Goal: Complete application form

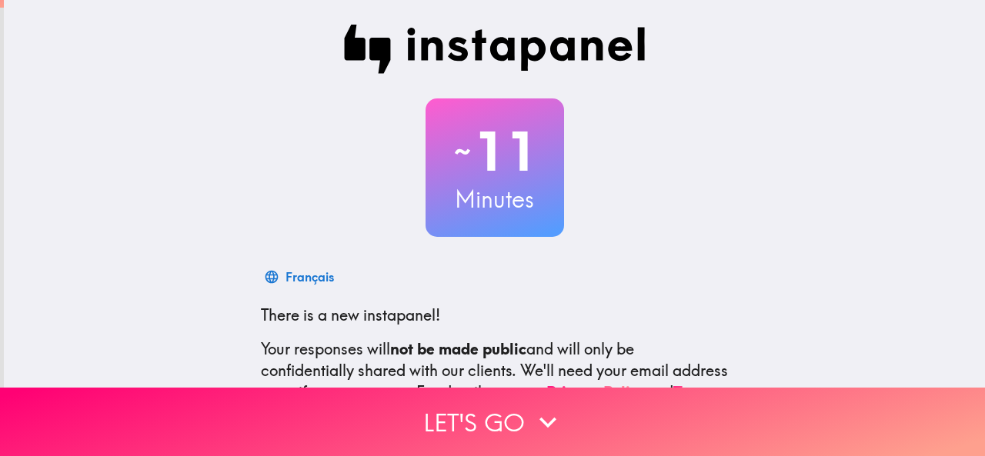
scroll to position [183, 0]
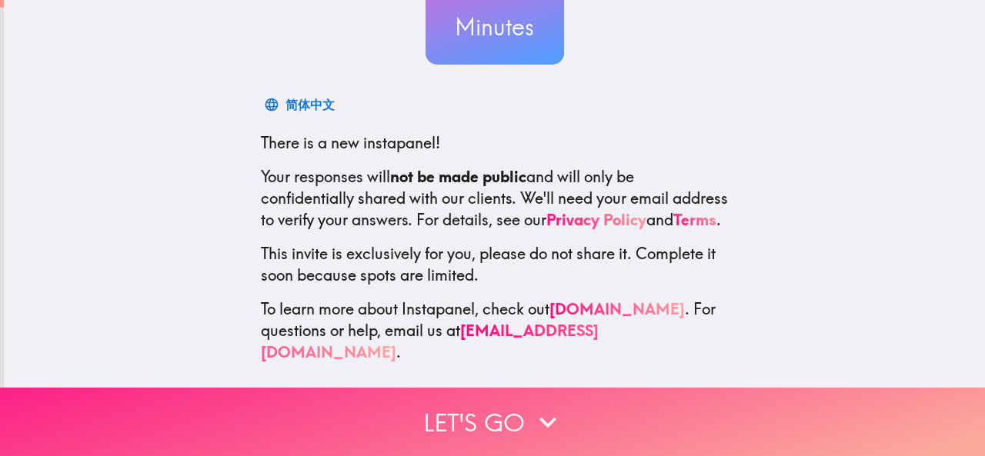
click at [531, 410] on icon "button" at bounding box center [548, 422] width 34 height 34
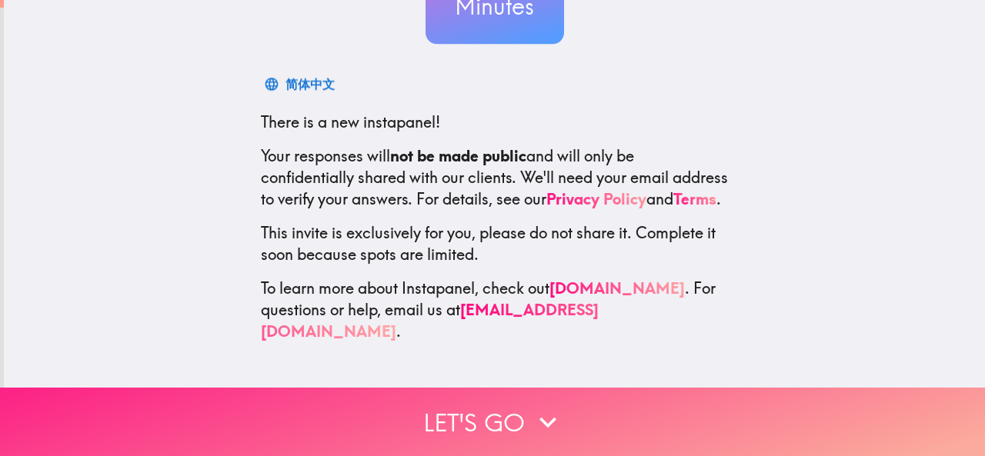
scroll to position [0, 0]
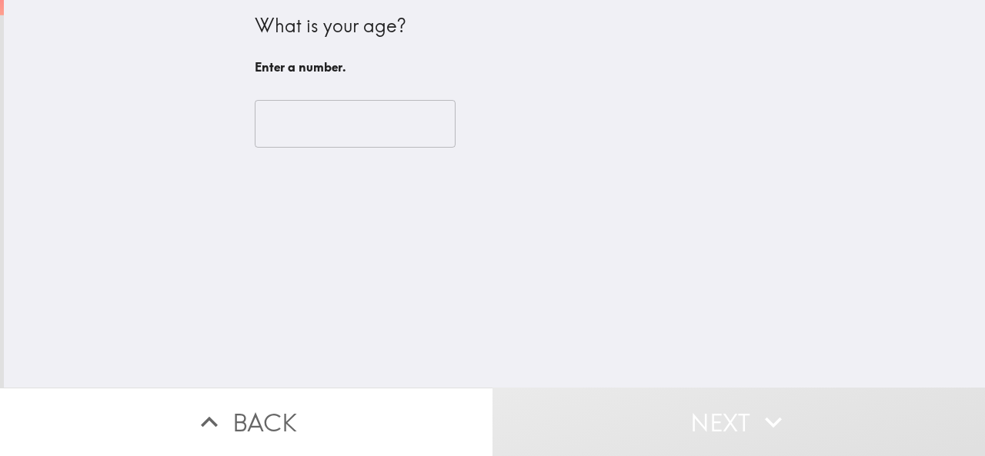
click at [360, 133] on input "number" at bounding box center [355, 124] width 201 height 48
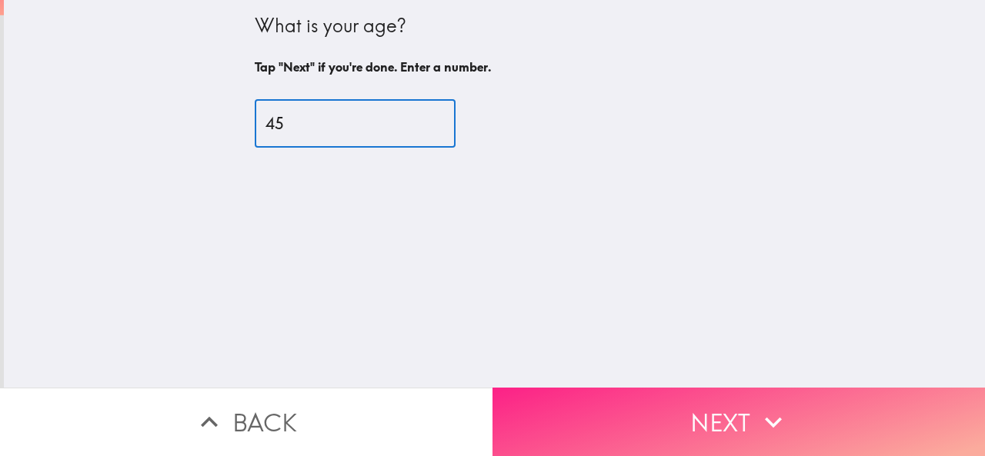
type input "45"
click at [679, 407] on button "Next" at bounding box center [738, 422] width 492 height 68
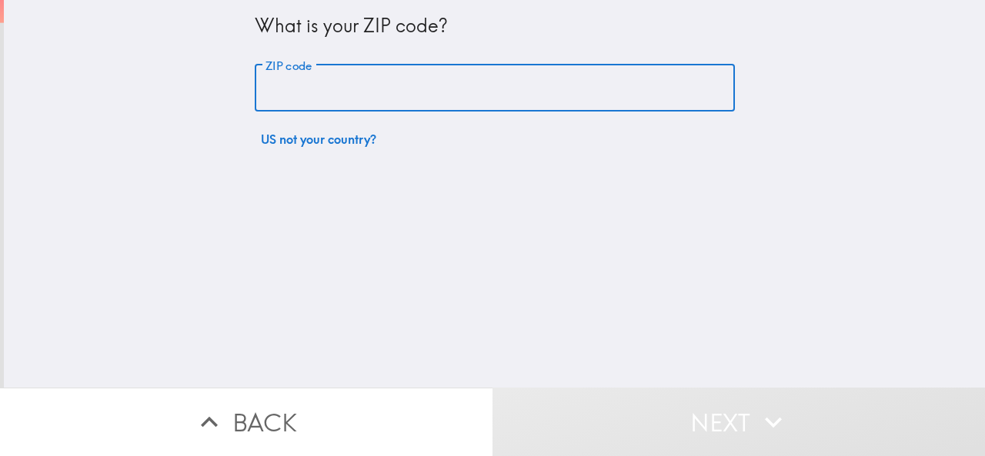
click at [320, 85] on input "ZIP code" at bounding box center [495, 89] width 480 height 48
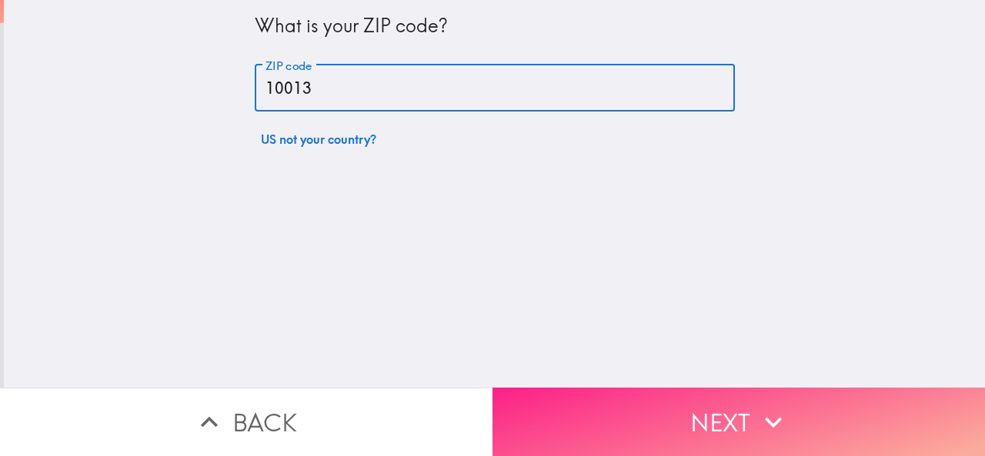
type input "10013"
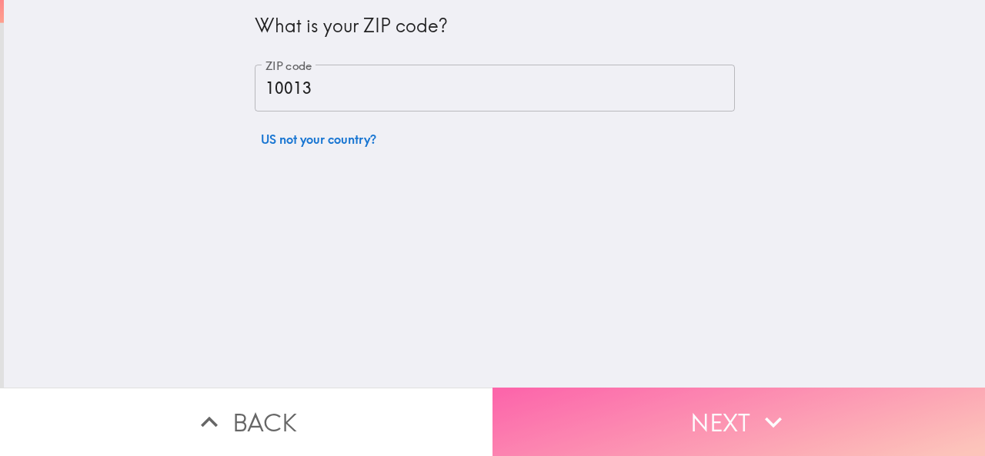
click at [664, 405] on button "Next" at bounding box center [738, 422] width 492 height 68
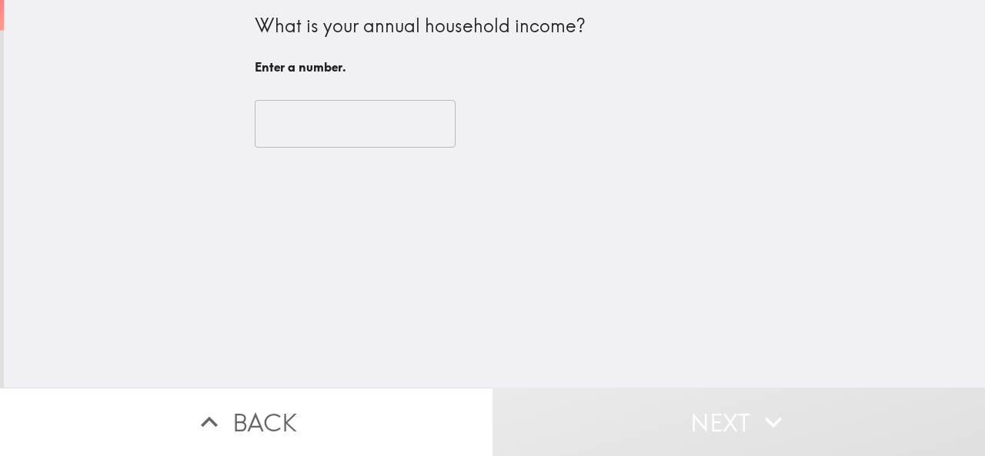
click at [305, 148] on div "​" at bounding box center [495, 124] width 480 height 85
click at [305, 130] on input "number" at bounding box center [355, 124] width 201 height 48
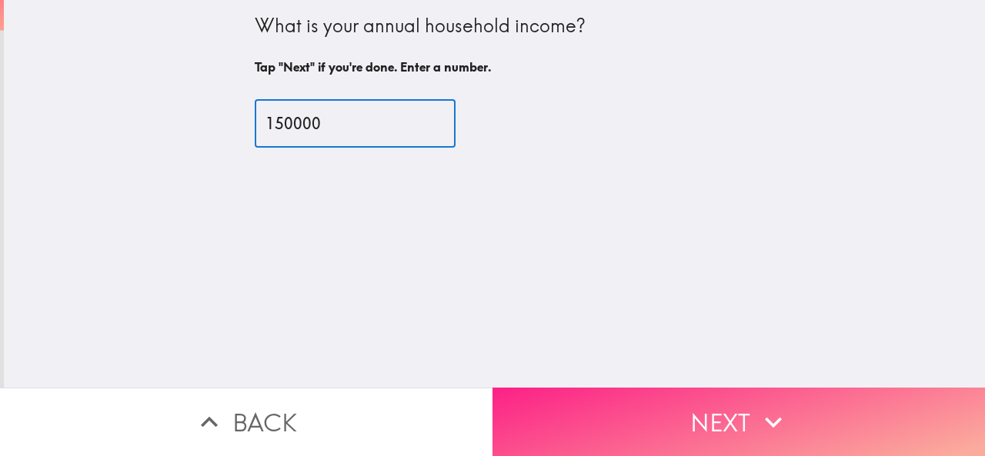
type input "150000"
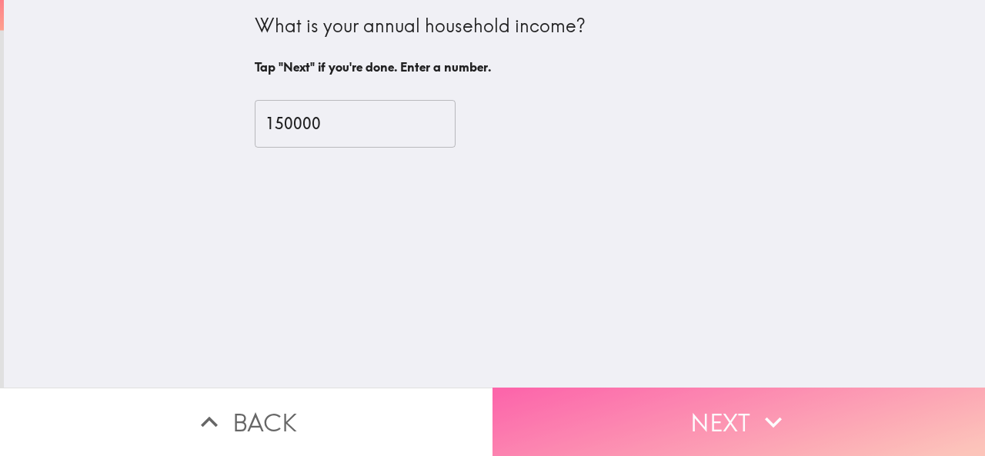
click at [696, 412] on button "Next" at bounding box center [738, 422] width 492 height 68
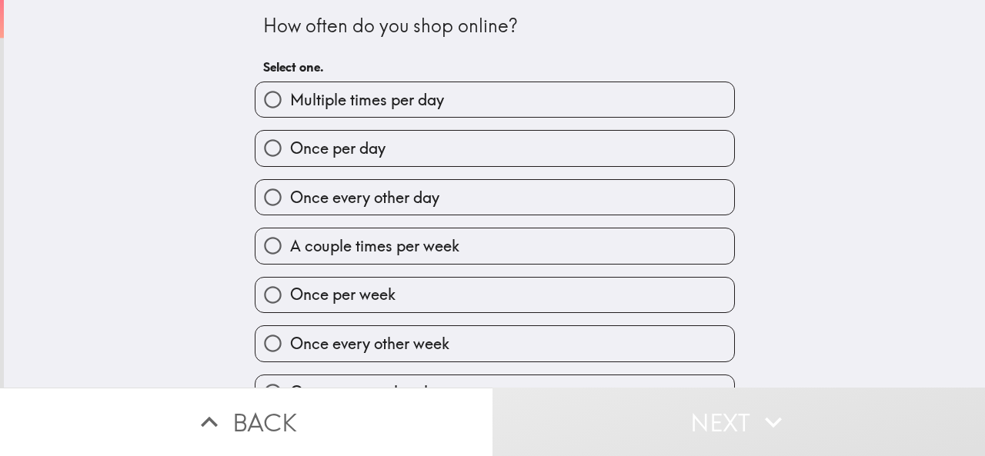
click at [348, 295] on span "Once per week" at bounding box center [342, 295] width 105 height 22
click at [290, 295] on input "Once per week" at bounding box center [272, 295] width 35 height 35
radio input "true"
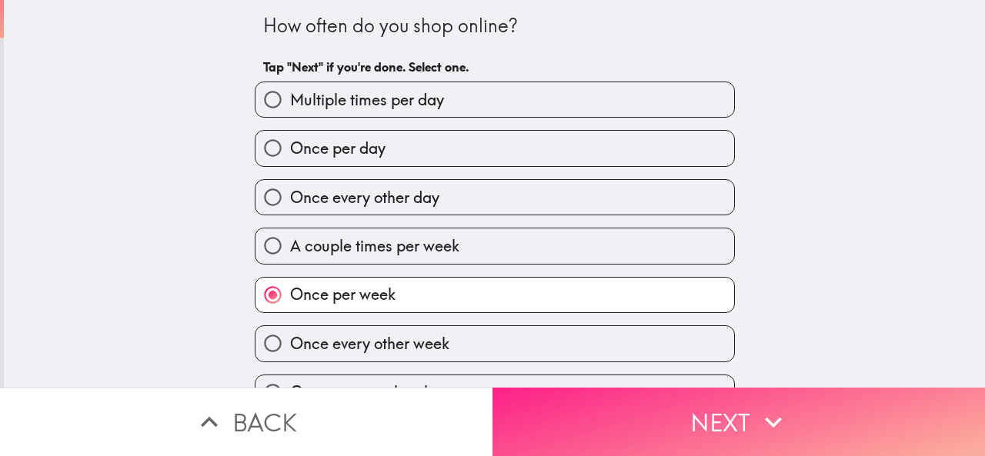
click at [737, 419] on button "Next" at bounding box center [738, 422] width 492 height 68
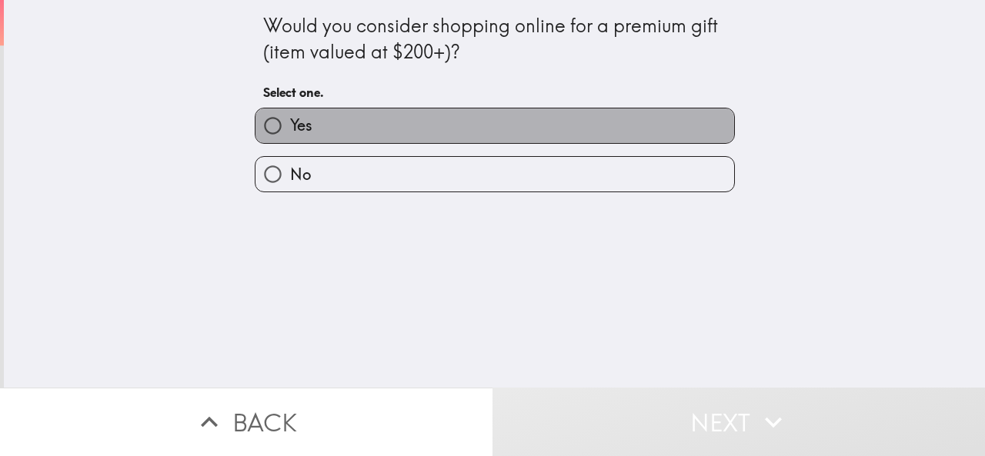
click at [290, 132] on span "Yes" at bounding box center [301, 126] width 22 height 22
click at [282, 132] on input "Yes" at bounding box center [272, 125] width 35 height 35
radio input "true"
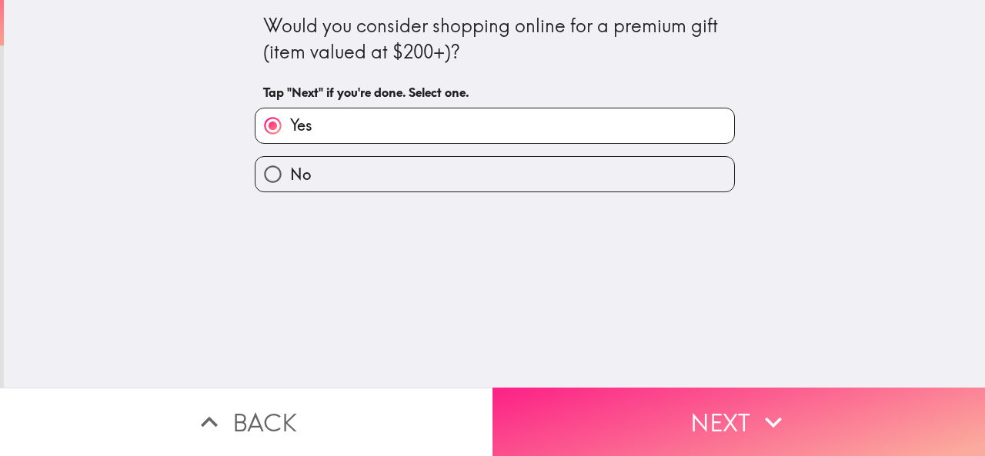
click at [736, 419] on button "Next" at bounding box center [738, 422] width 492 height 68
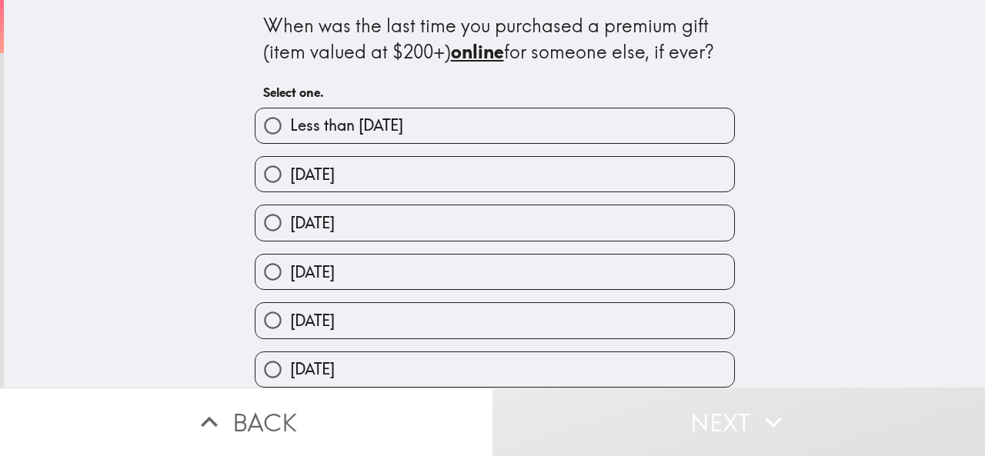
click at [335, 178] on span "[DATE]" at bounding box center [312, 175] width 45 height 22
click at [290, 178] on input "[DATE]" at bounding box center [272, 174] width 35 height 35
radio input "true"
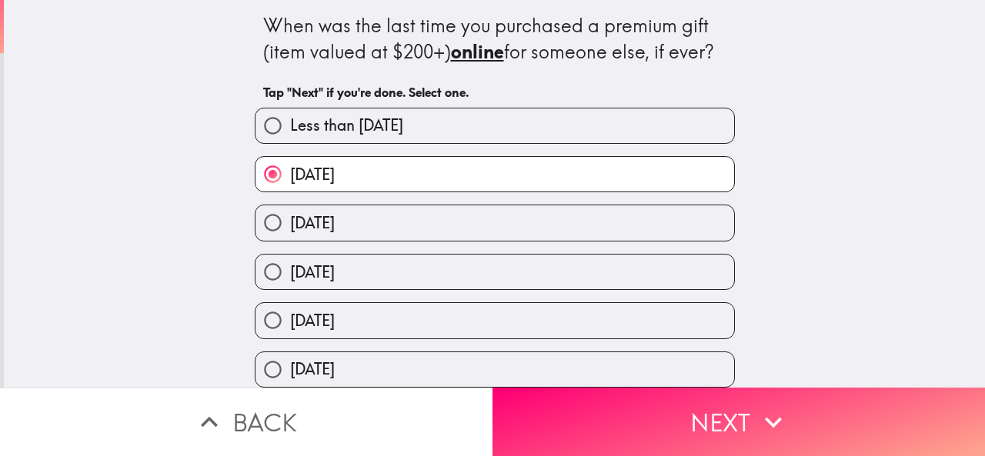
click at [737, 409] on button "Next" at bounding box center [738, 422] width 492 height 68
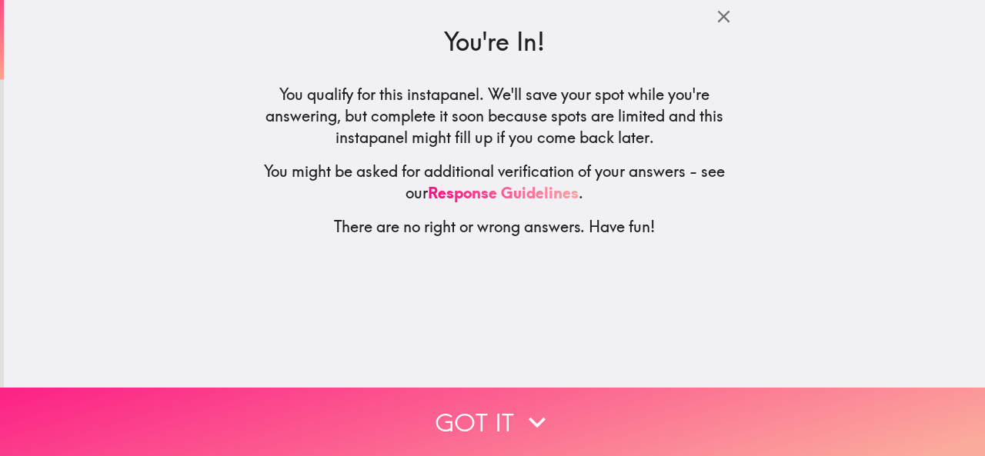
click at [525, 405] on icon "button" at bounding box center [537, 422] width 34 height 34
click at [525, 400] on button "Got it" at bounding box center [492, 422] width 985 height 68
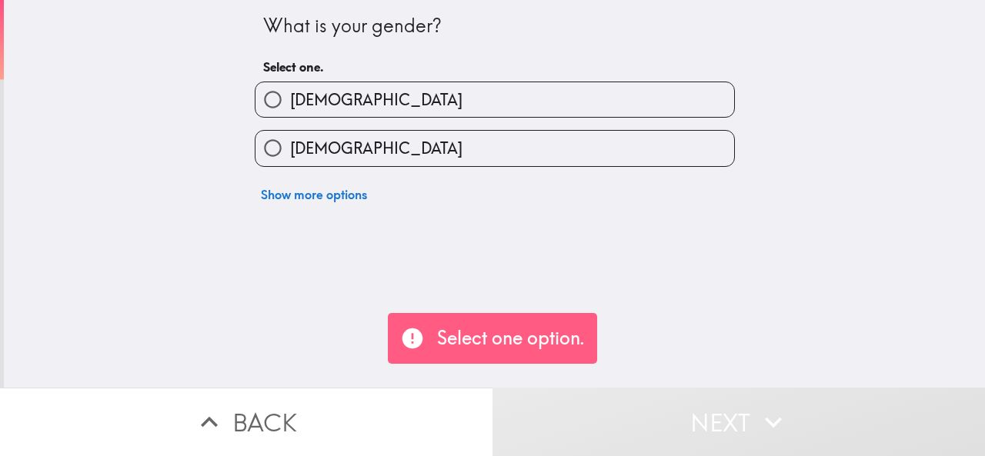
click at [327, 92] on label "[DEMOGRAPHIC_DATA]" at bounding box center [494, 99] width 479 height 35
click at [290, 92] on input "[DEMOGRAPHIC_DATA]" at bounding box center [272, 99] width 35 height 35
radio input "true"
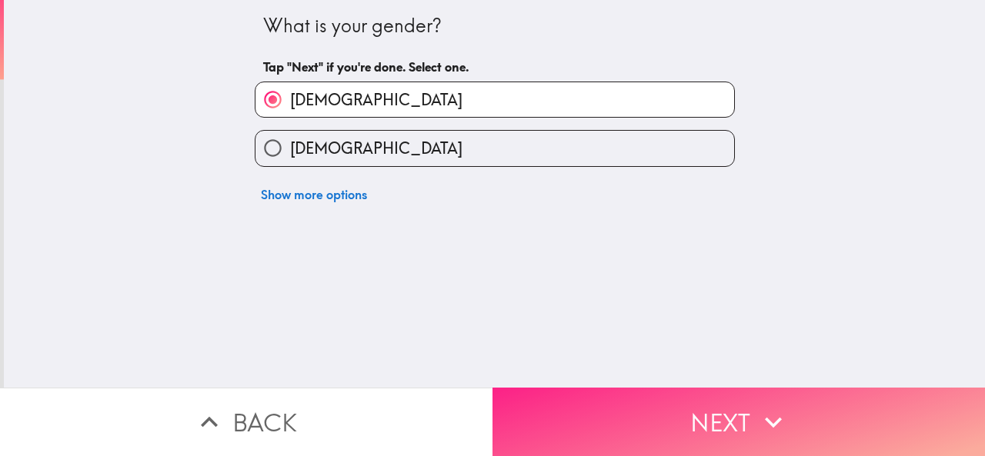
click at [779, 411] on icon "button" at bounding box center [773, 422] width 34 height 34
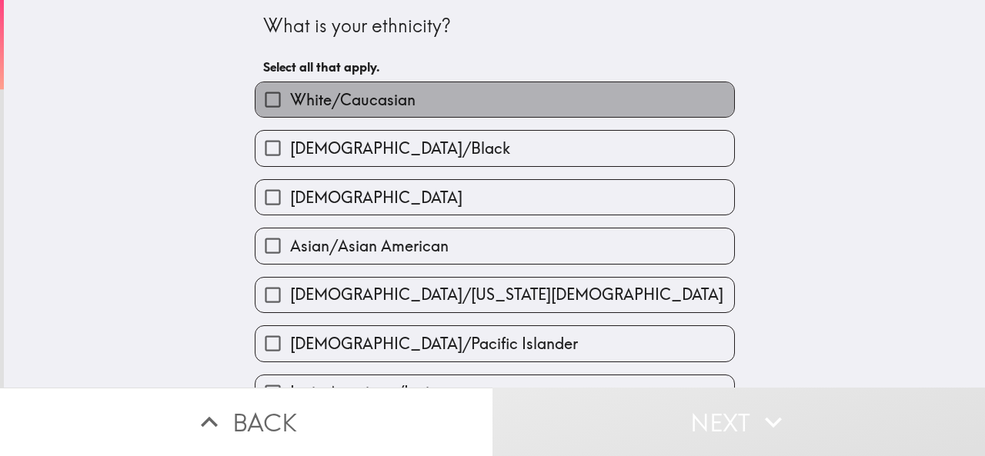
click at [405, 105] on label "White/Caucasian" at bounding box center [494, 99] width 479 height 35
click at [290, 105] on input "White/Caucasian" at bounding box center [272, 99] width 35 height 35
checkbox input "true"
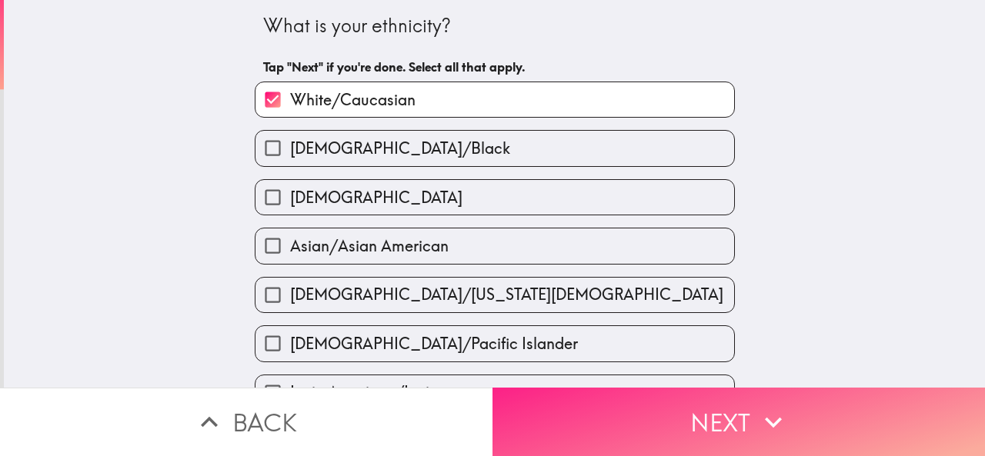
click at [762, 405] on icon "button" at bounding box center [773, 422] width 34 height 34
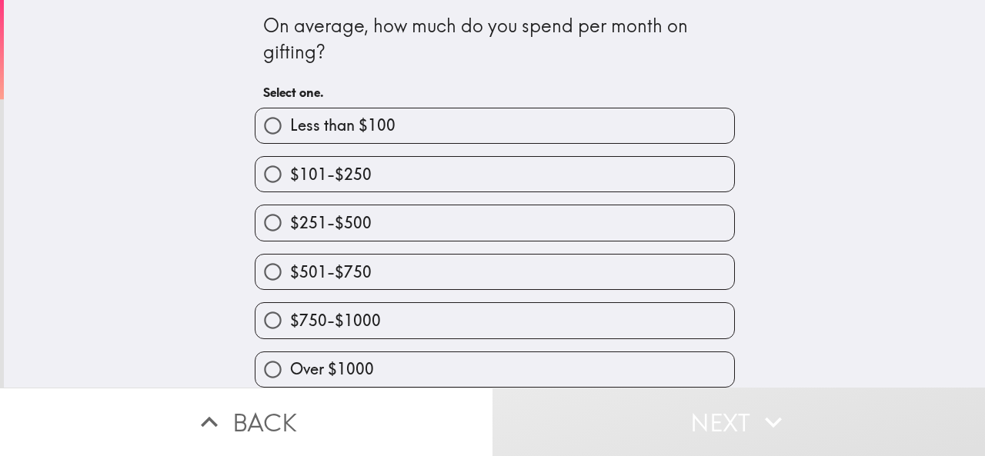
scroll to position [14, 0]
click at [362, 359] on span "Over $1000" at bounding box center [332, 370] width 84 height 22
click at [290, 353] on input "Over $1000" at bounding box center [272, 369] width 35 height 35
radio input "true"
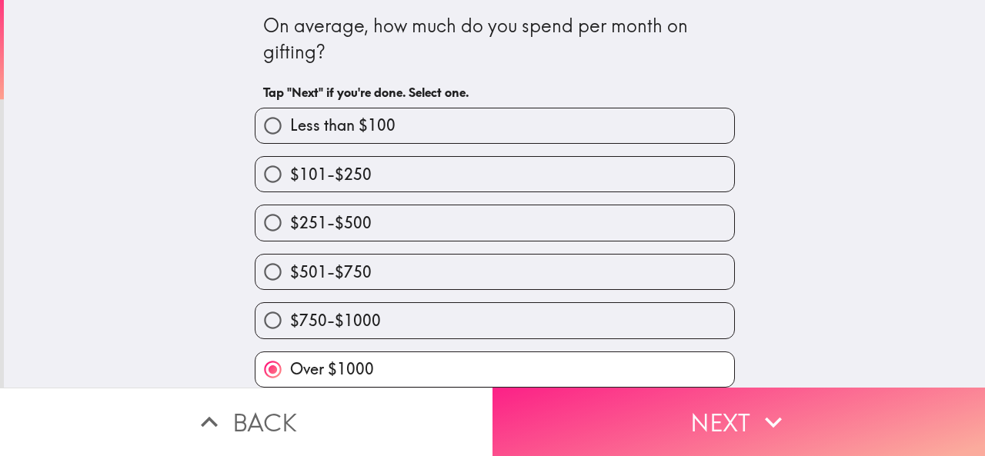
click at [763, 413] on icon "button" at bounding box center [773, 422] width 34 height 34
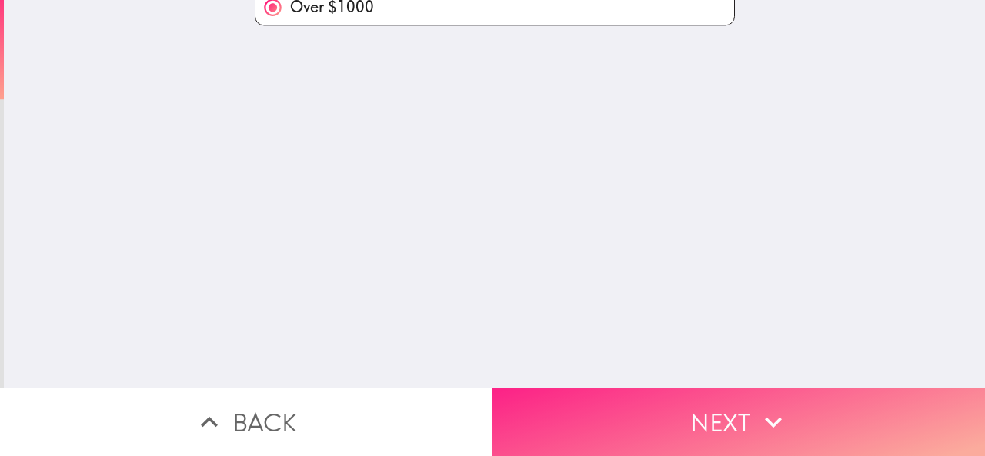
scroll to position [0, 0]
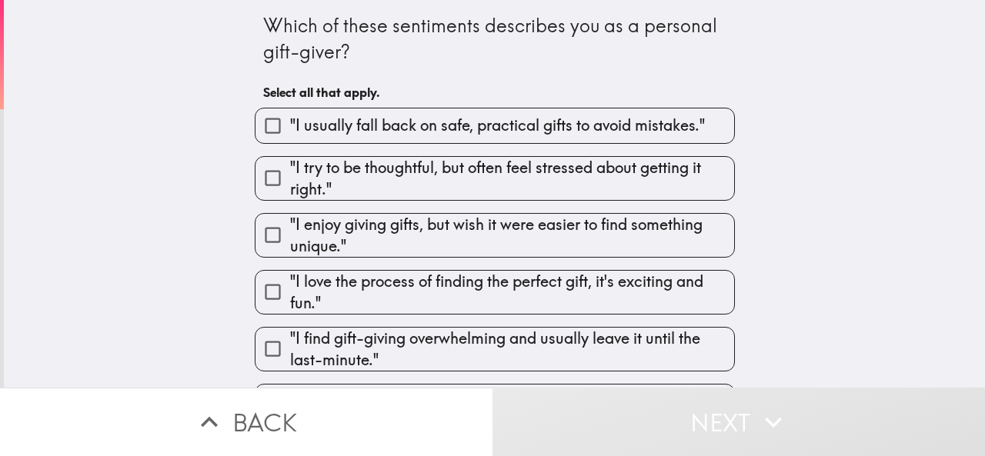
click at [369, 235] on span ""I enjoy giving gifts, but wish it were easier to find something unique."" at bounding box center [512, 235] width 444 height 43
click at [290, 235] on input ""I enjoy giving gifts, but wish it were easier to find something unique."" at bounding box center [272, 235] width 35 height 35
checkbox input "true"
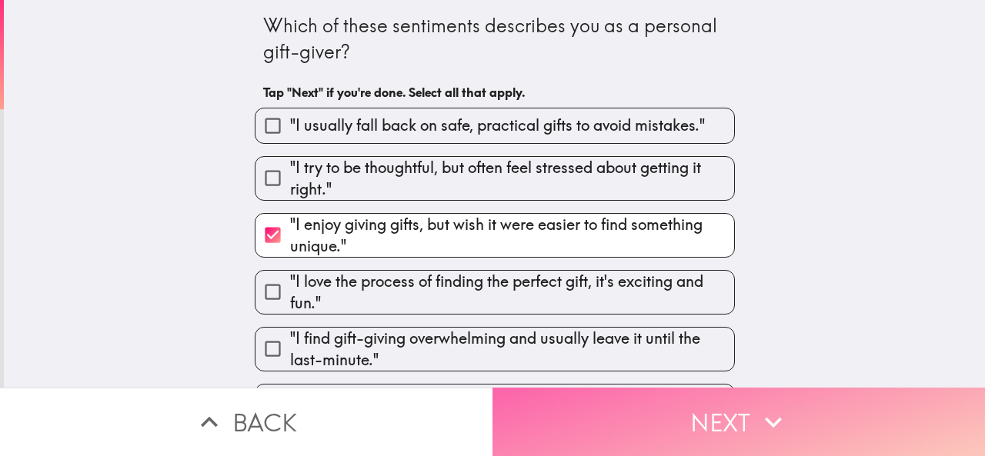
click at [767, 405] on icon "button" at bounding box center [773, 422] width 34 height 34
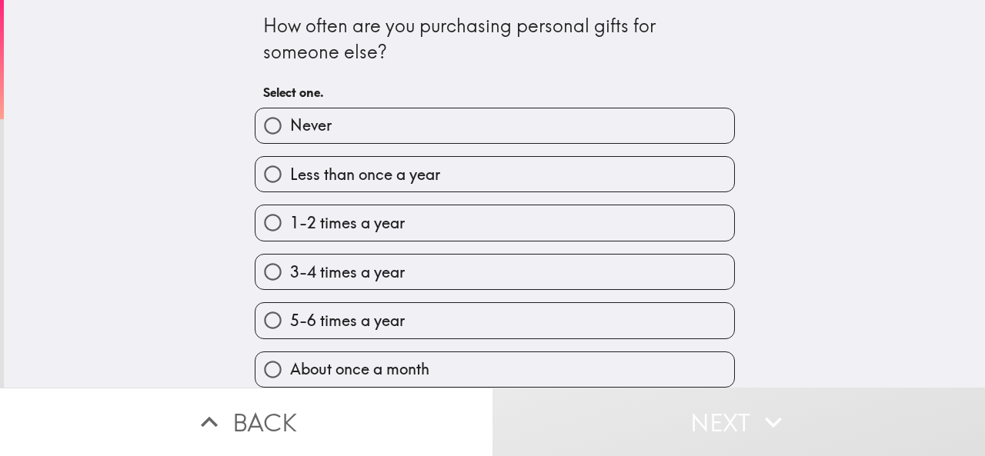
scroll to position [63, 0]
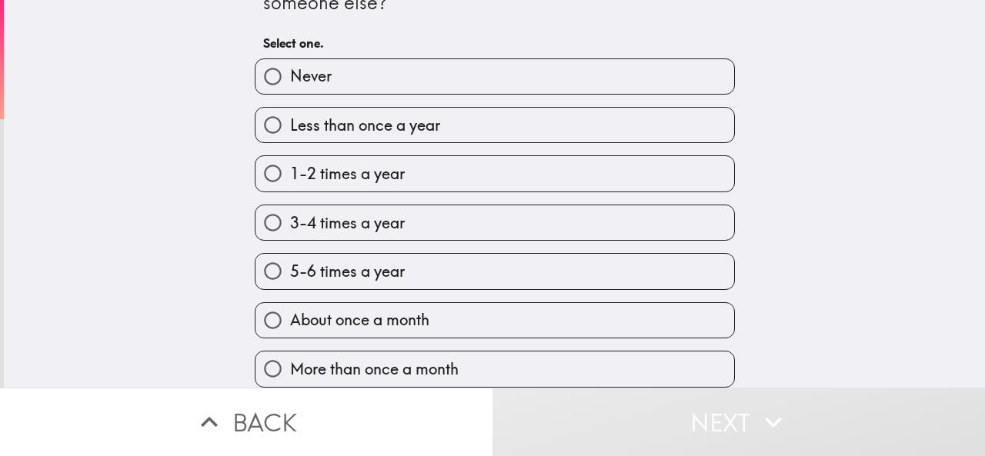
click at [426, 359] on span "More than once a month" at bounding box center [374, 370] width 168 height 22
click at [290, 359] on input "More than once a month" at bounding box center [272, 369] width 35 height 35
radio input "true"
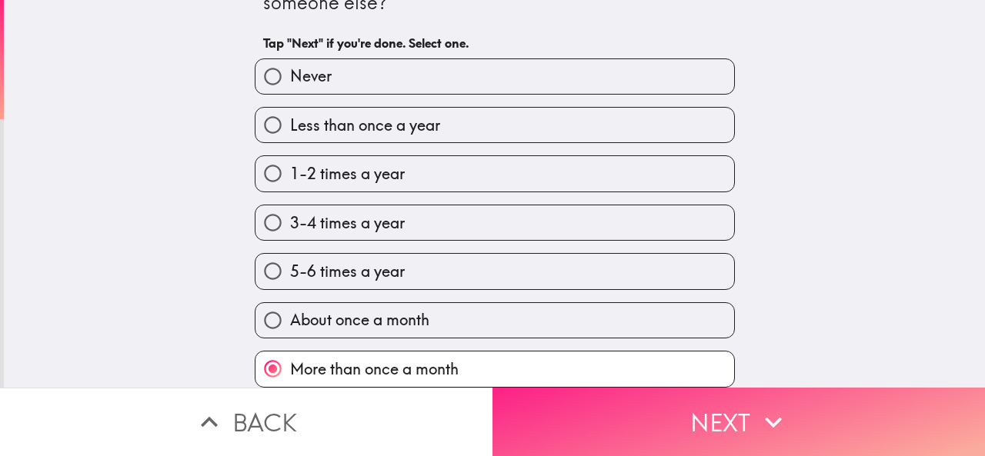
click at [771, 407] on icon "button" at bounding box center [773, 422] width 34 height 34
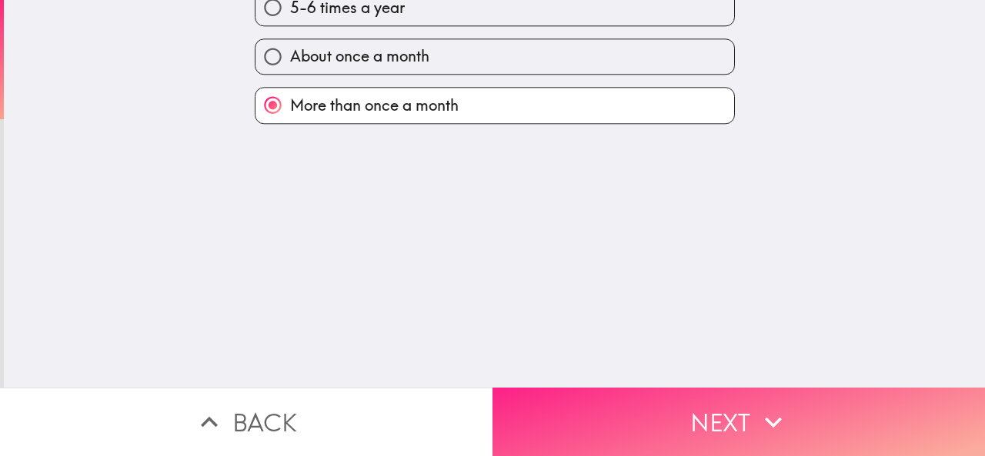
scroll to position [0, 0]
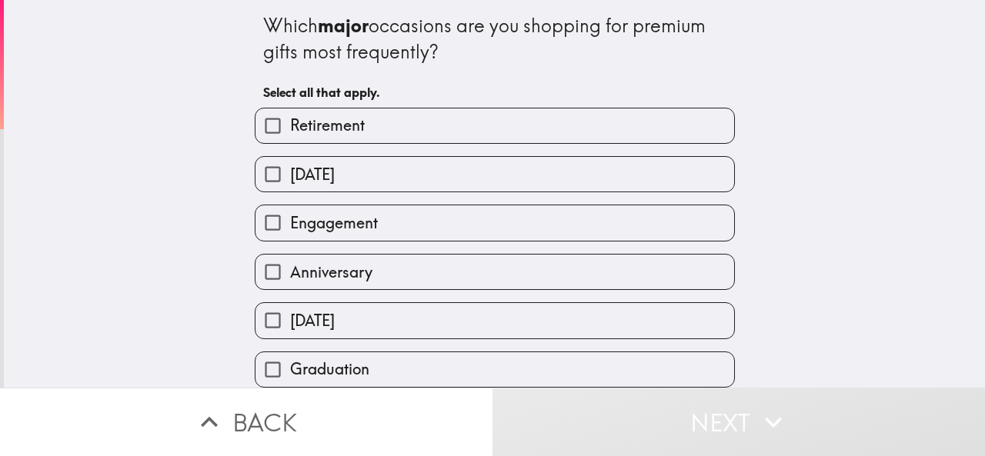
click at [335, 179] on span "[DATE]" at bounding box center [312, 175] width 45 height 22
click at [290, 179] on input "[DATE]" at bounding box center [272, 174] width 35 height 35
checkbox input "true"
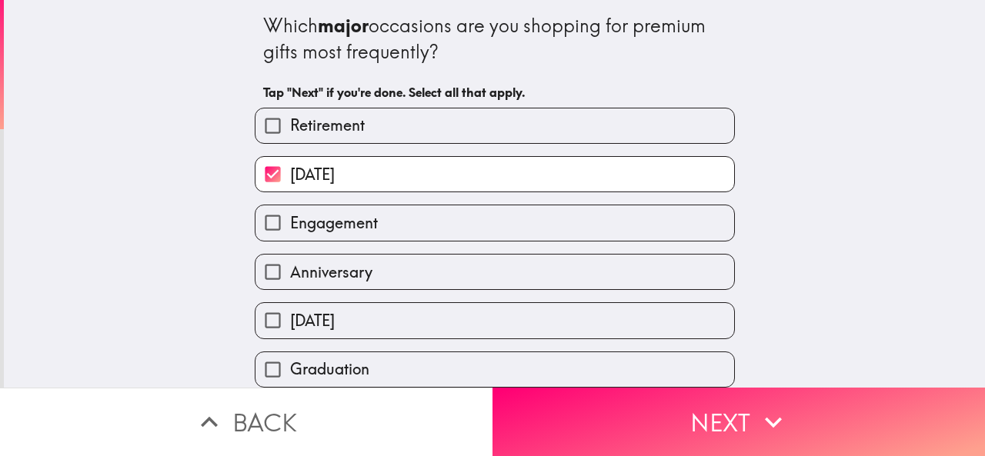
click at [331, 218] on span "Engagement" at bounding box center [334, 223] width 88 height 22
click at [290, 218] on input "Engagement" at bounding box center [272, 222] width 35 height 35
checkbox input "true"
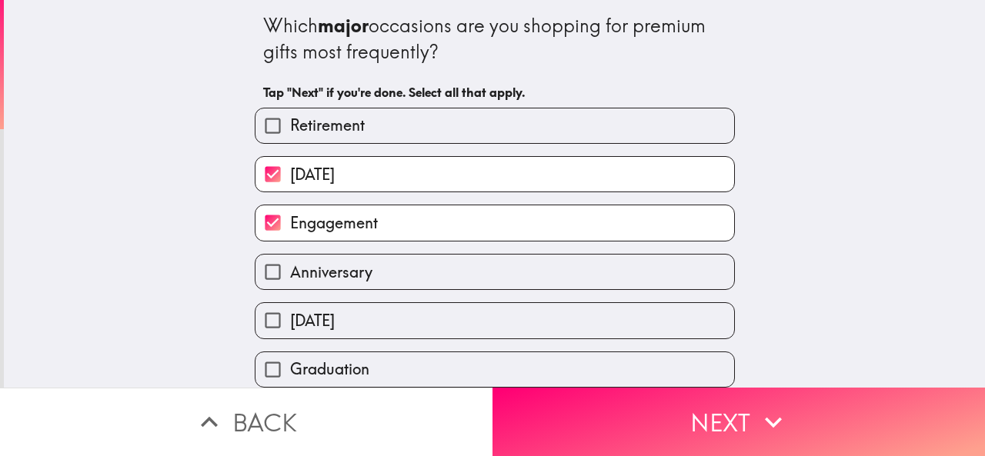
click at [339, 272] on span "Anniversary" at bounding box center [331, 273] width 82 height 22
click at [290, 272] on input "Anniversary" at bounding box center [272, 272] width 35 height 35
checkbox input "true"
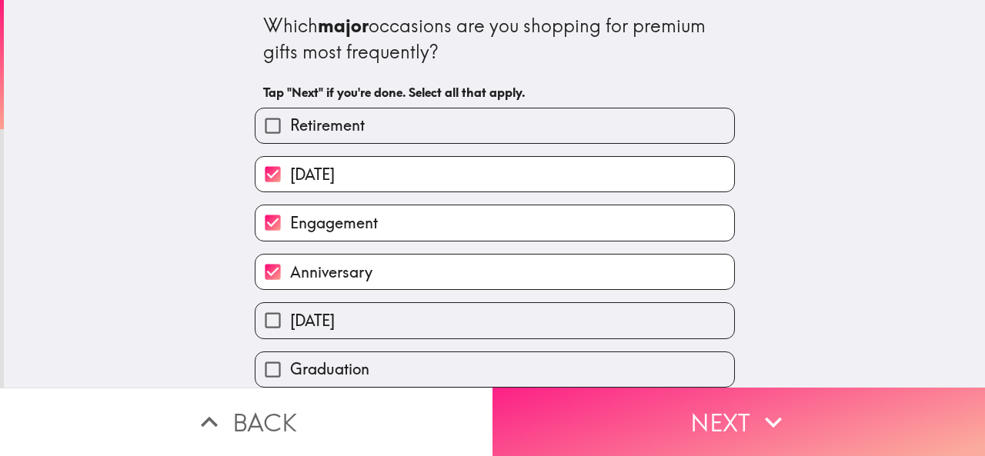
click at [756, 410] on icon "button" at bounding box center [773, 422] width 34 height 34
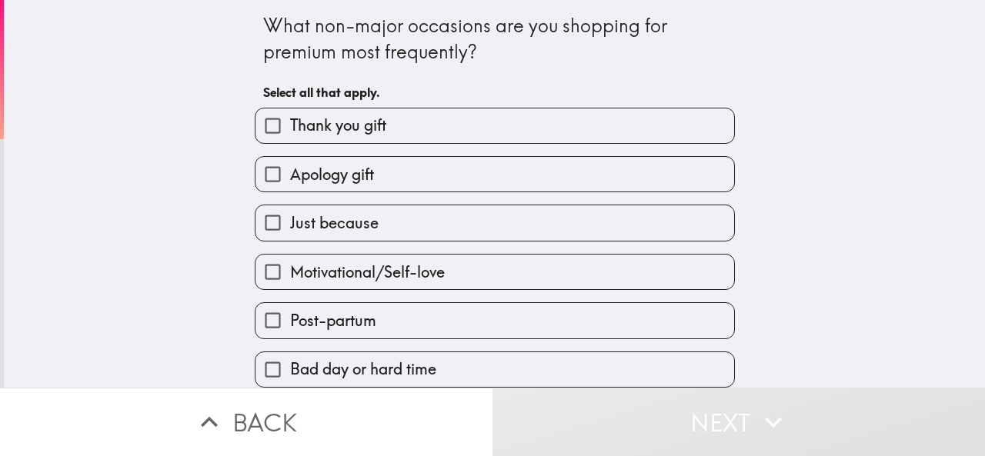
click at [319, 135] on span "Thank you gift" at bounding box center [338, 126] width 96 height 22
click at [290, 135] on input "Thank you gift" at bounding box center [272, 125] width 35 height 35
checkbox input "true"
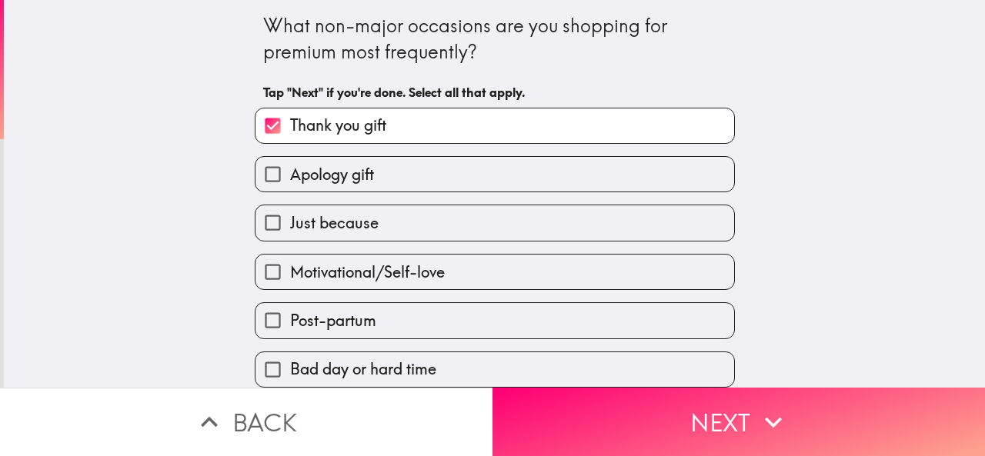
click at [319, 170] on span "Apology gift" at bounding box center [332, 175] width 84 height 22
click at [290, 170] on input "Apology gift" at bounding box center [272, 174] width 35 height 35
checkbox input "true"
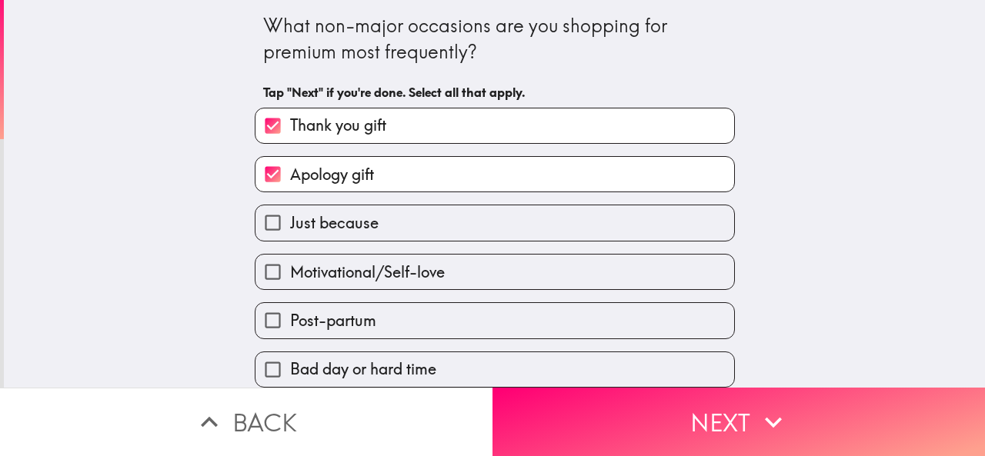
click at [320, 192] on div "Apology gift" at bounding box center [495, 174] width 480 height 36
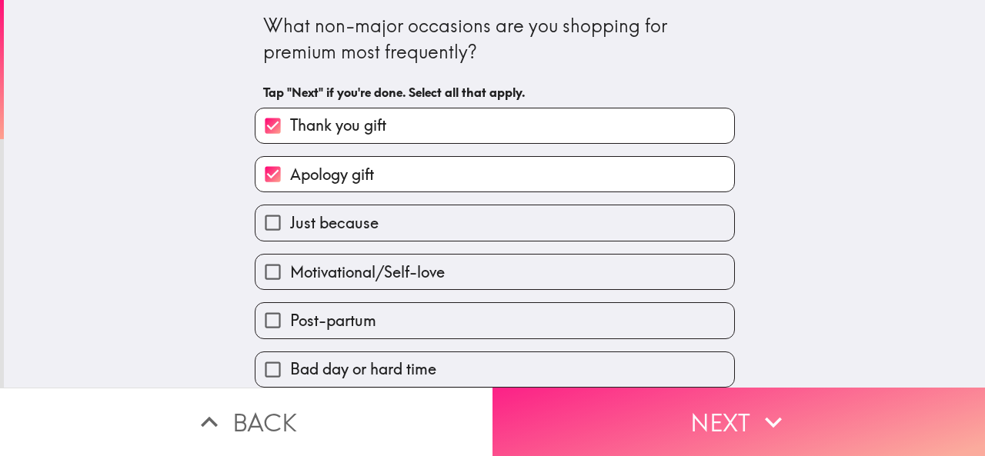
click at [759, 405] on icon "button" at bounding box center [773, 422] width 34 height 34
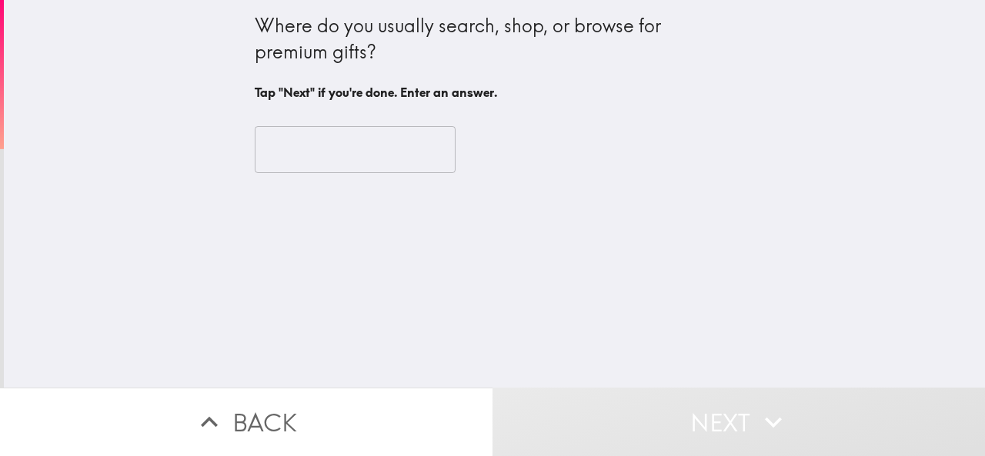
click at [266, 152] on input "text" at bounding box center [355, 150] width 201 height 48
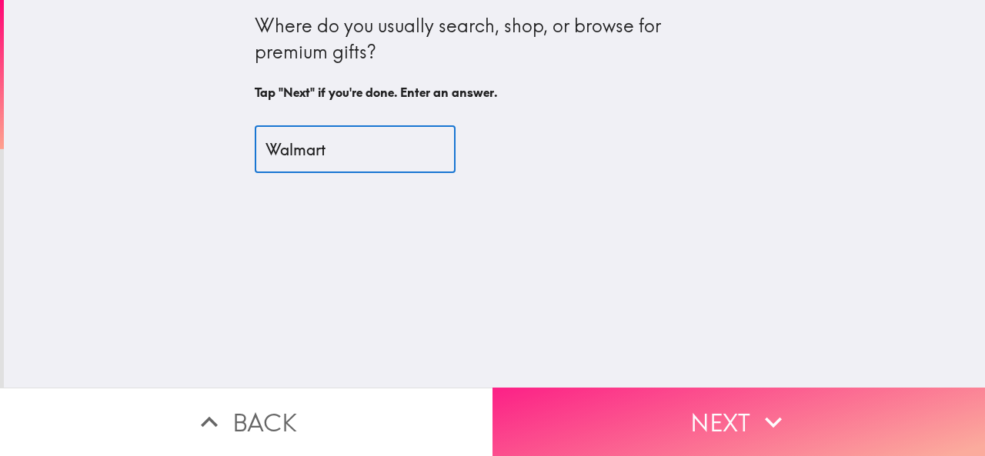
type input "Walmart"
click at [719, 407] on button "Next" at bounding box center [738, 422] width 492 height 68
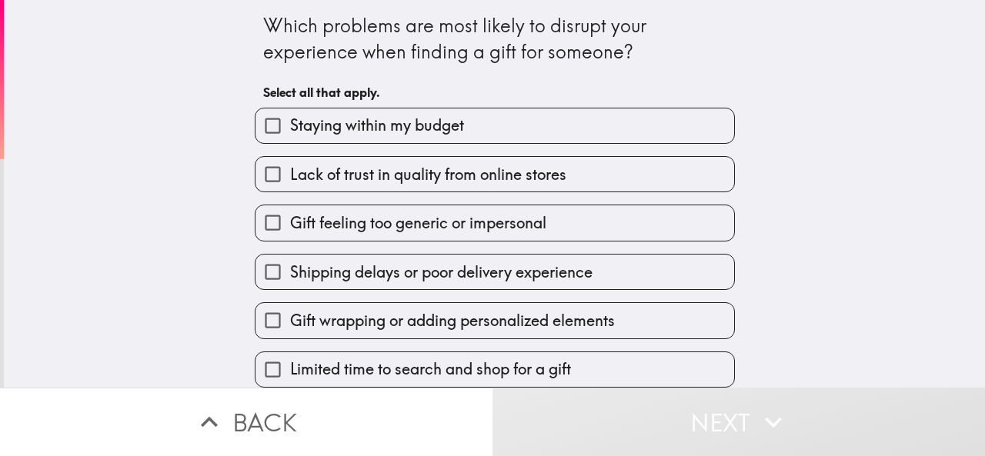
click at [325, 132] on span "Staying within my budget" at bounding box center [377, 126] width 174 height 22
click at [290, 132] on input "Staying within my budget" at bounding box center [272, 125] width 35 height 35
checkbox input "true"
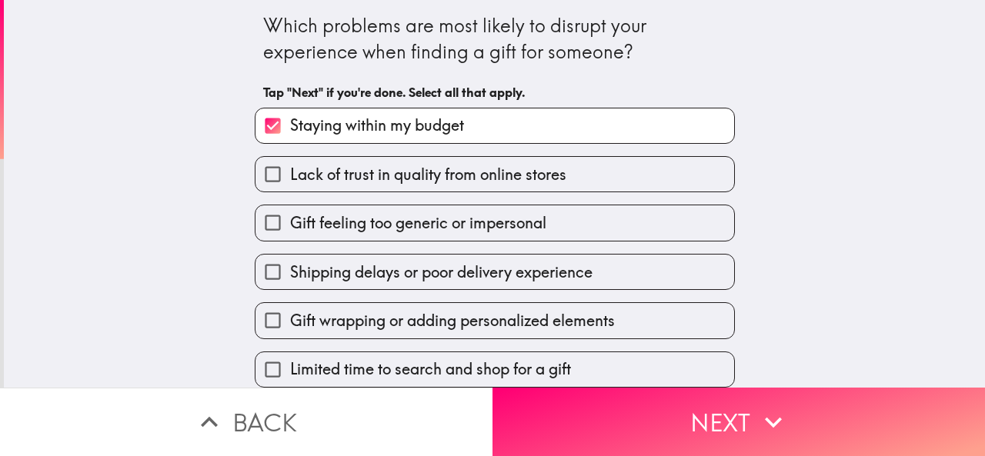
scroll to position [212, 0]
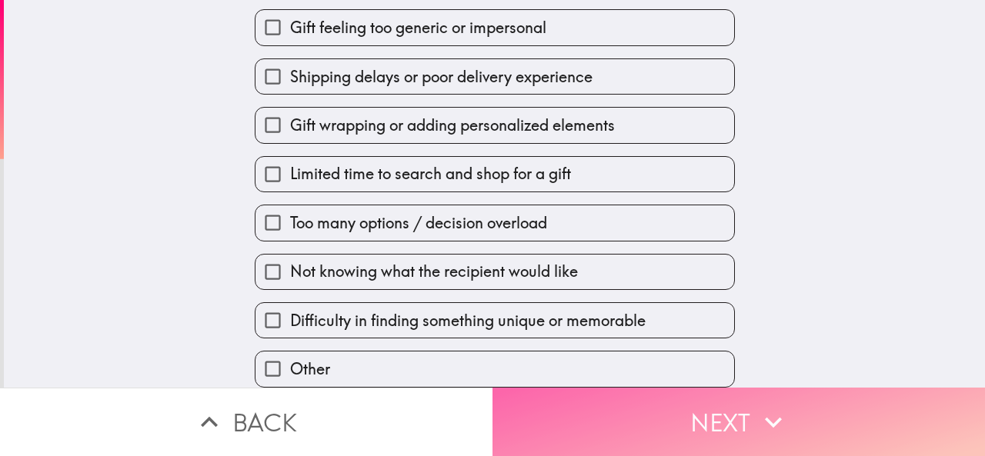
click at [727, 402] on button "Next" at bounding box center [738, 422] width 492 height 68
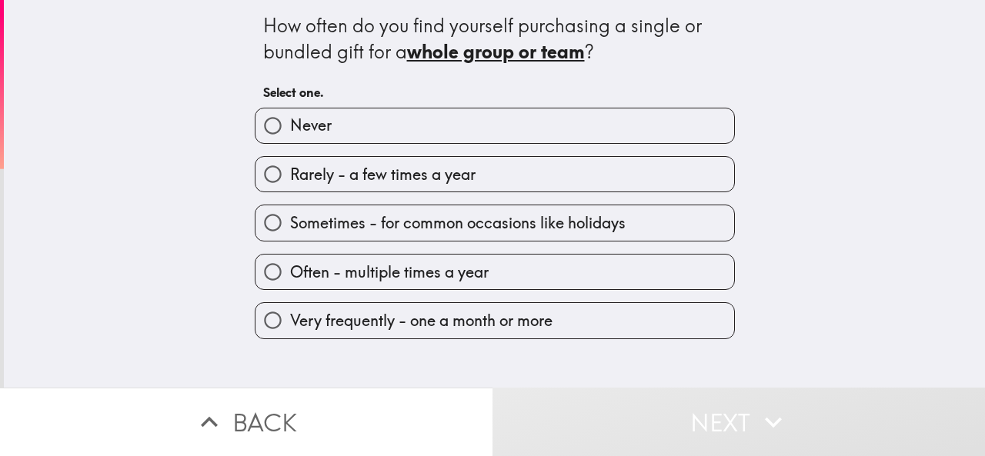
click at [391, 329] on span "Very frequently - one a month or more" at bounding box center [421, 321] width 262 height 22
click at [290, 329] on input "Very frequently - one a month or more" at bounding box center [272, 320] width 35 height 35
radio input "true"
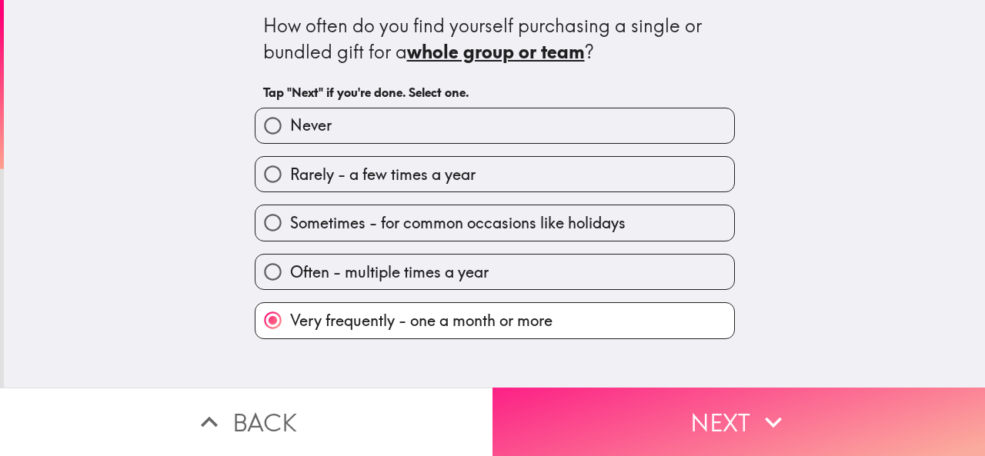
click at [760, 405] on icon "button" at bounding box center [773, 422] width 34 height 34
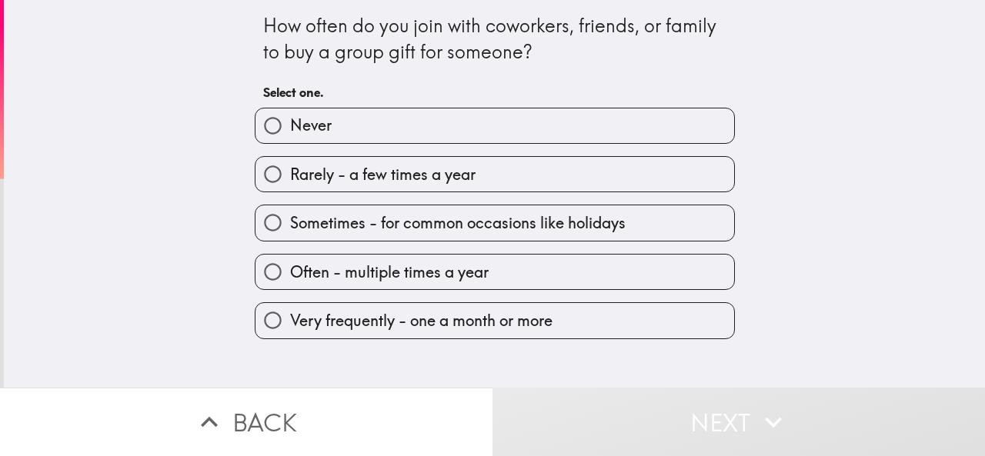
click at [359, 318] on span "Very frequently - one a month or more" at bounding box center [421, 321] width 262 height 22
click at [290, 318] on input "Very frequently - one a month or more" at bounding box center [272, 320] width 35 height 35
radio input "true"
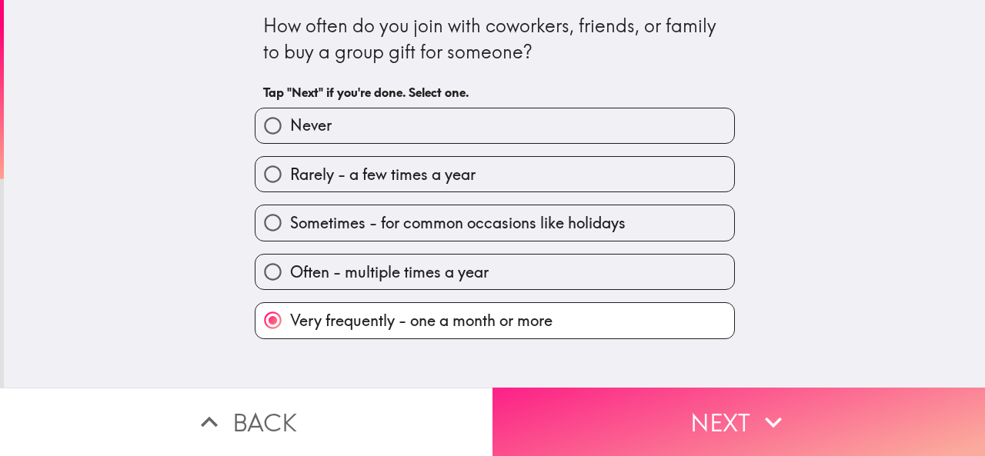
click at [765, 408] on icon "button" at bounding box center [773, 422] width 34 height 34
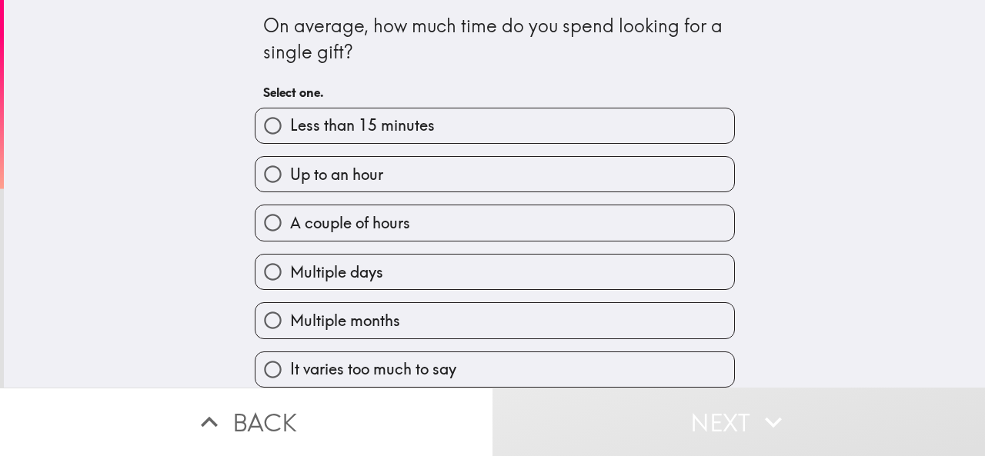
click at [383, 323] on span "Multiple months" at bounding box center [345, 321] width 110 height 22
click at [290, 323] on input "Multiple months" at bounding box center [272, 320] width 35 height 35
radio input "true"
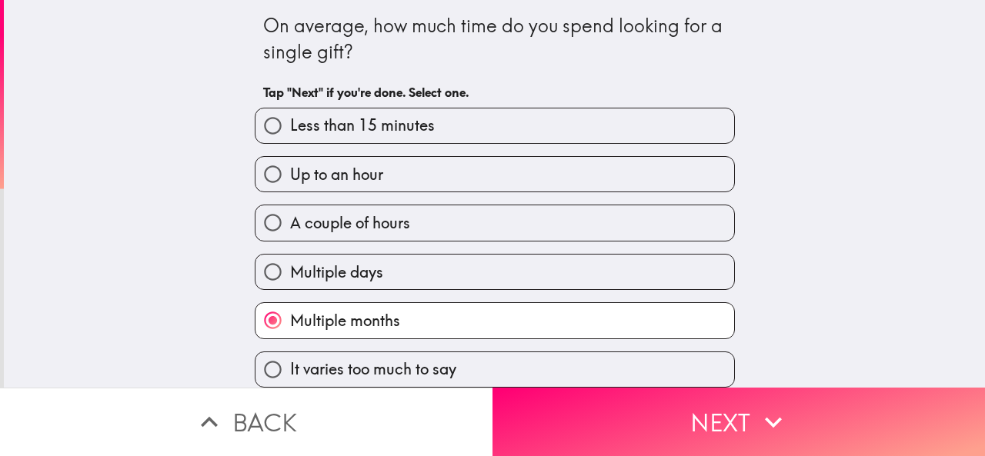
click at [383, 323] on span "Multiple months" at bounding box center [345, 321] width 110 height 22
click at [290, 323] on input "Multiple months" at bounding box center [272, 320] width 35 height 35
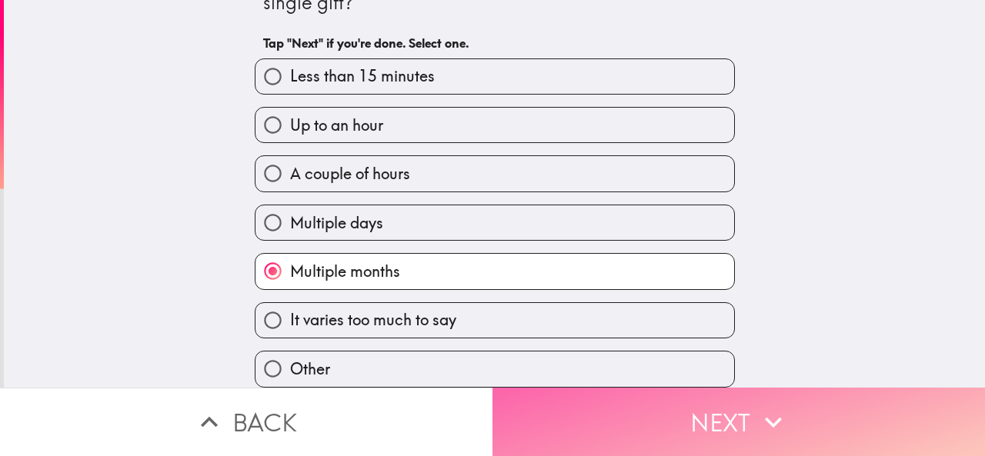
click at [756, 405] on icon "button" at bounding box center [773, 422] width 34 height 34
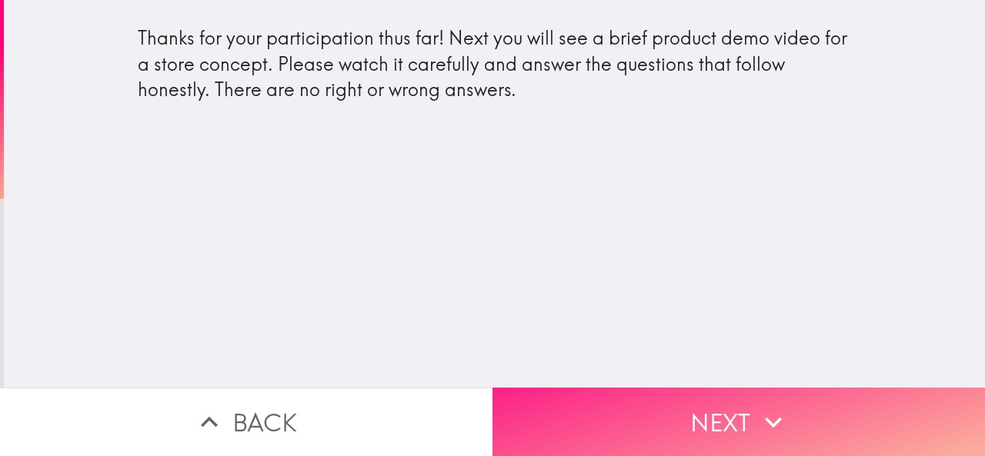
click at [759, 419] on icon "button" at bounding box center [773, 422] width 34 height 34
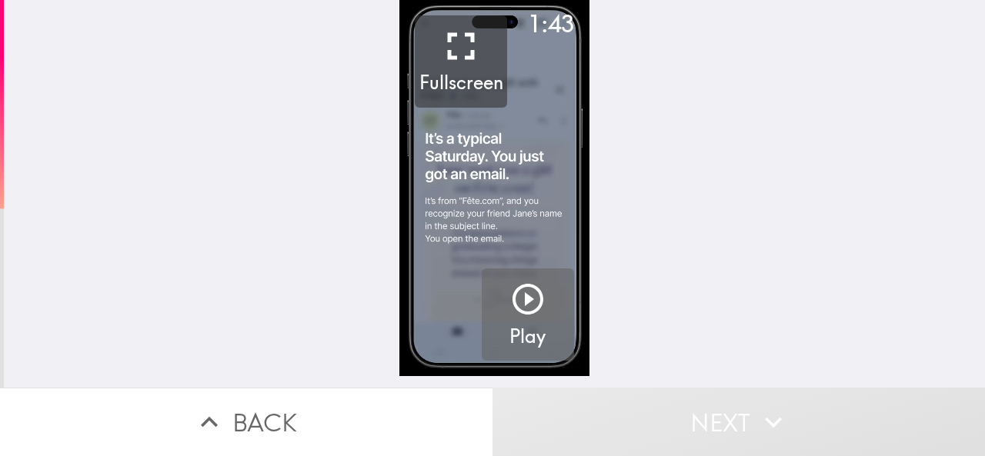
click at [533, 302] on icon "button" at bounding box center [527, 299] width 37 height 37
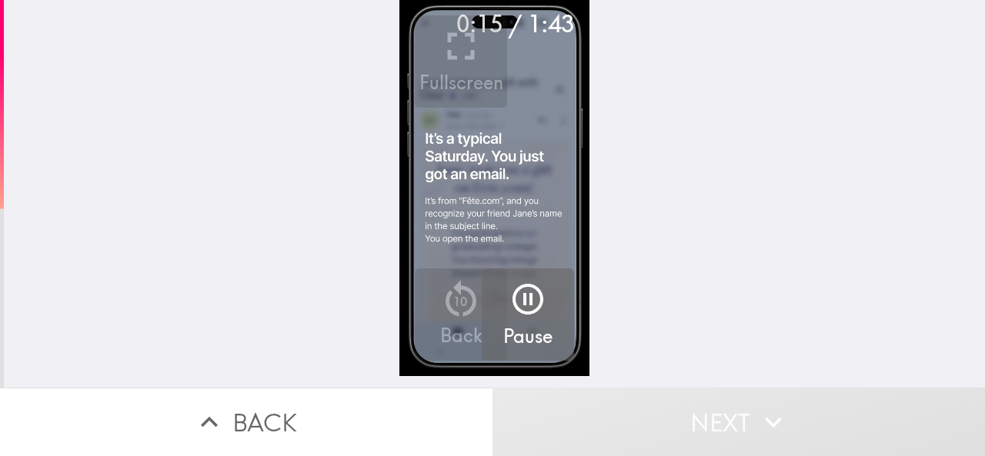
drag, startPoint x: 555, startPoint y: 324, endPoint x: 535, endPoint y: 312, distance: 22.8
click at [551, 321] on button "Pause" at bounding box center [528, 315] width 92 height 92
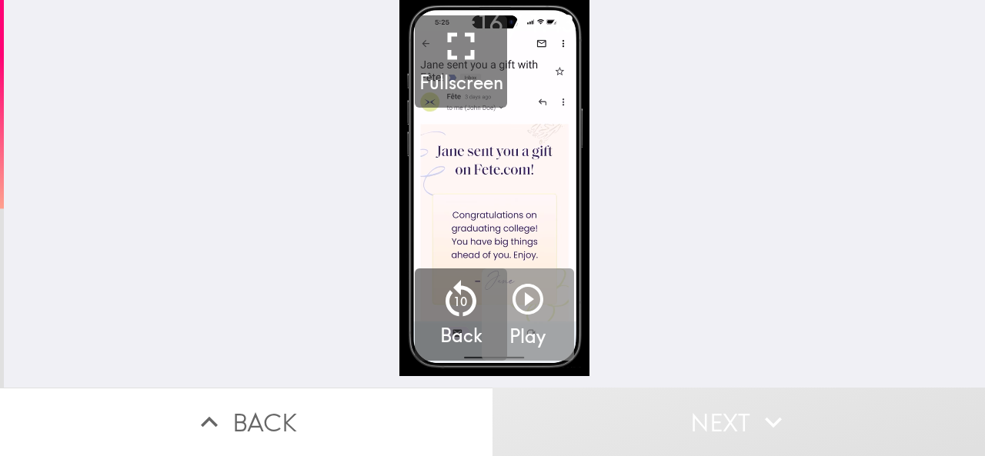
click at [525, 298] on icon "button" at bounding box center [527, 299] width 37 height 37
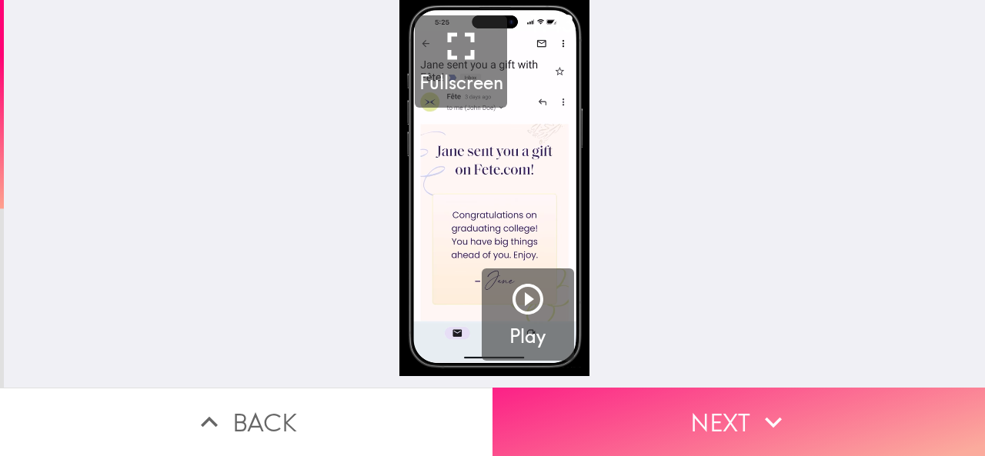
click at [768, 410] on icon "button" at bounding box center [773, 422] width 34 height 34
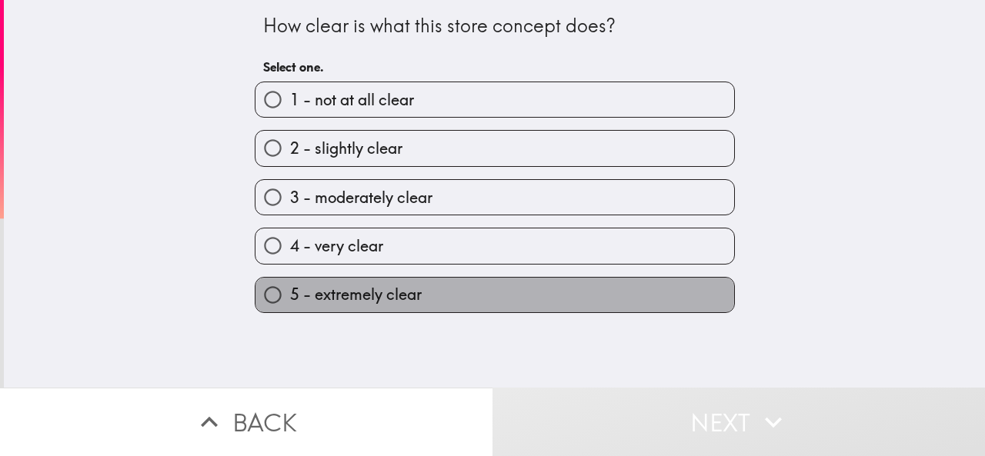
click at [432, 296] on label "5 - extremely clear" at bounding box center [494, 295] width 479 height 35
click at [290, 296] on input "5 - extremely clear" at bounding box center [272, 295] width 35 height 35
radio input "true"
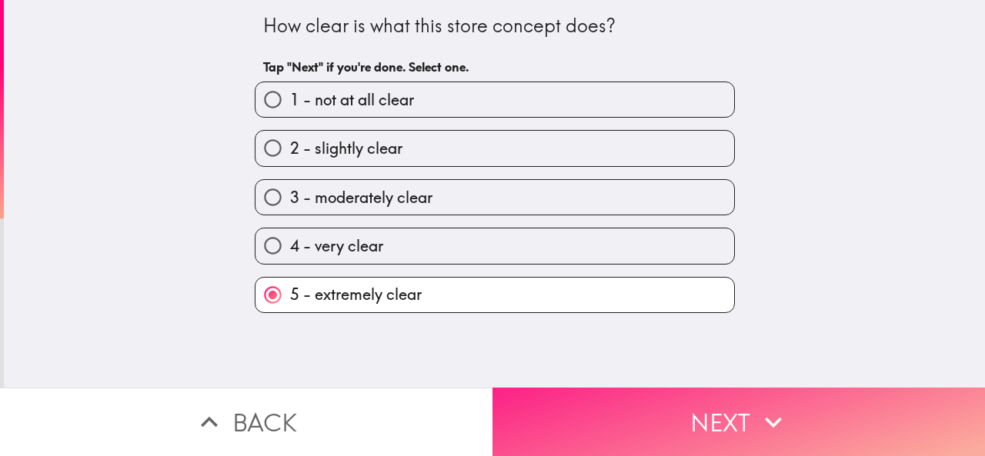
click at [713, 434] on button "Next" at bounding box center [738, 422] width 492 height 68
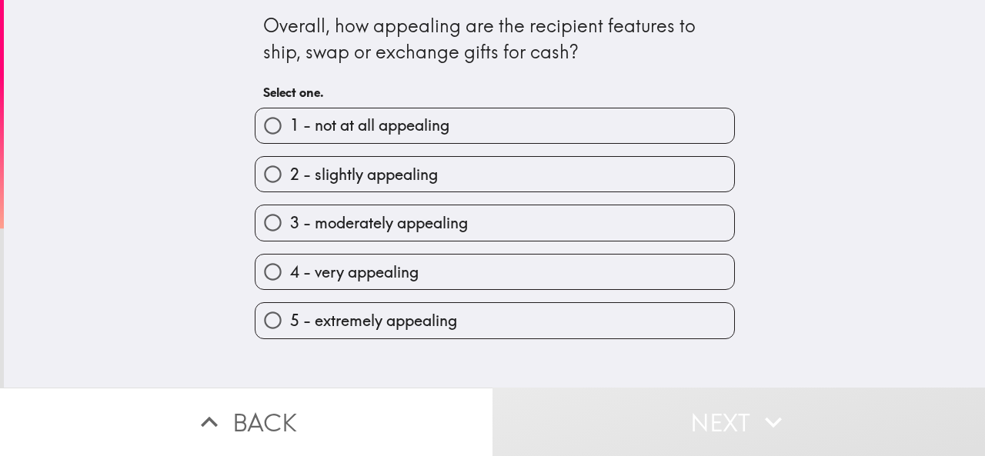
click at [417, 336] on label "5 - extremely appealing" at bounding box center [494, 320] width 479 height 35
click at [290, 336] on input "5 - extremely appealing" at bounding box center [272, 320] width 35 height 35
radio input "true"
click at [417, 336] on label "5 - extremely appealing" at bounding box center [494, 320] width 479 height 35
click at [290, 336] on input "5 - extremely appealing" at bounding box center [272, 320] width 35 height 35
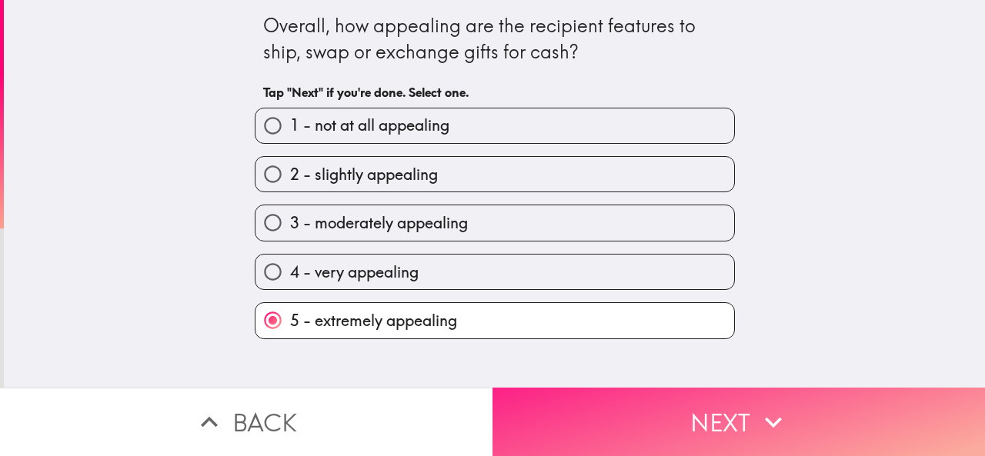
click at [688, 389] on button "Next" at bounding box center [738, 422] width 492 height 68
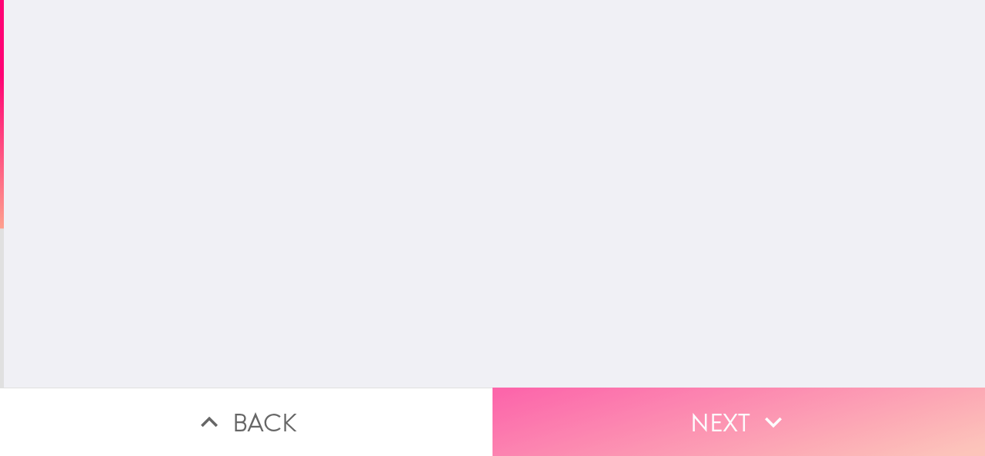
click at [689, 389] on button "Next" at bounding box center [738, 422] width 492 height 68
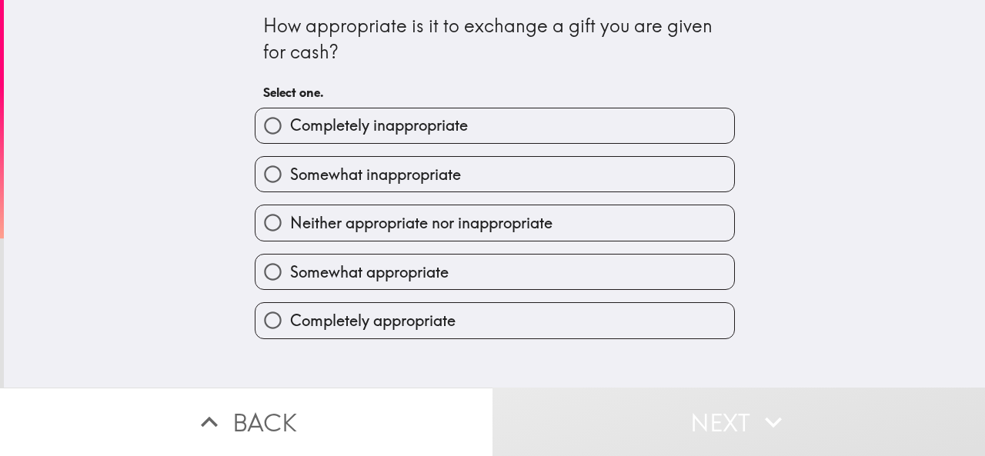
click at [392, 328] on span "Completely appropriate" at bounding box center [372, 321] width 165 height 22
click at [290, 328] on input "Completely appropriate" at bounding box center [272, 320] width 35 height 35
radio input "true"
click at [392, 328] on span "Completely appropriate" at bounding box center [372, 321] width 165 height 22
click at [290, 328] on input "Completely appropriate" at bounding box center [272, 320] width 35 height 35
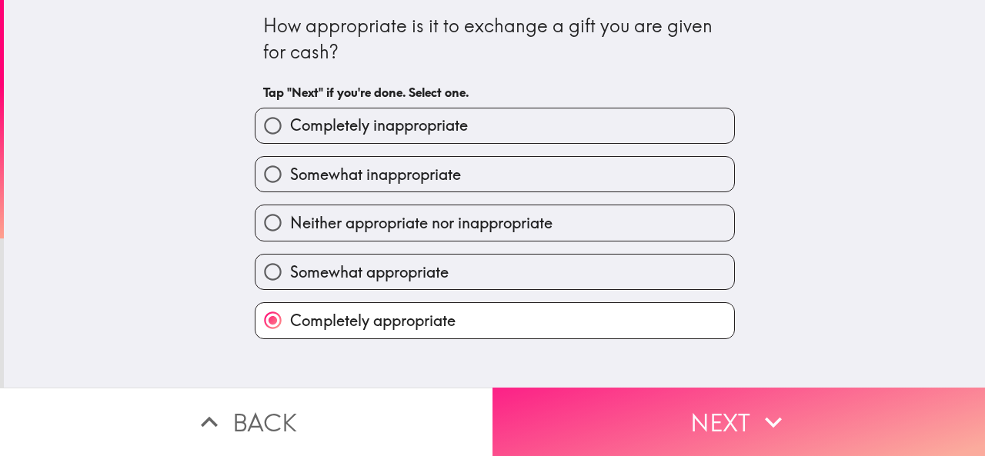
click at [766, 405] on icon "button" at bounding box center [773, 422] width 34 height 34
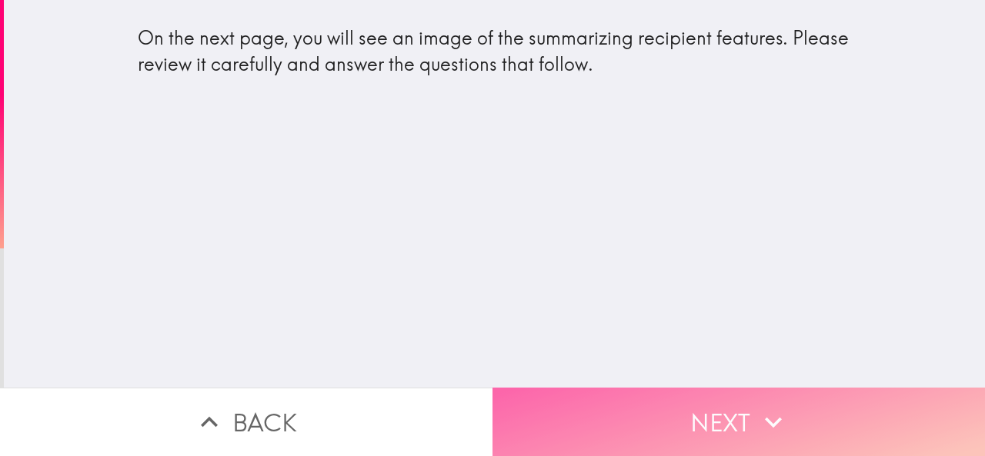
click at [740, 411] on button "Next" at bounding box center [738, 422] width 492 height 68
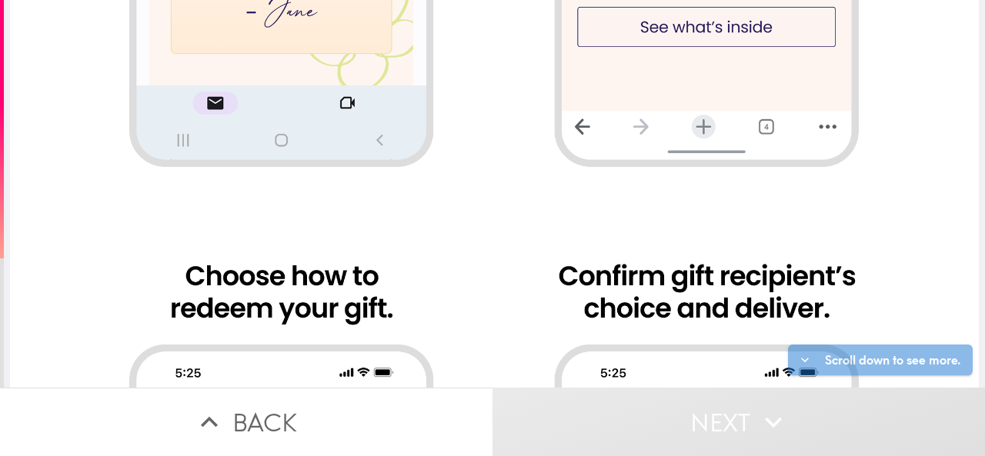
scroll to position [1231, 0]
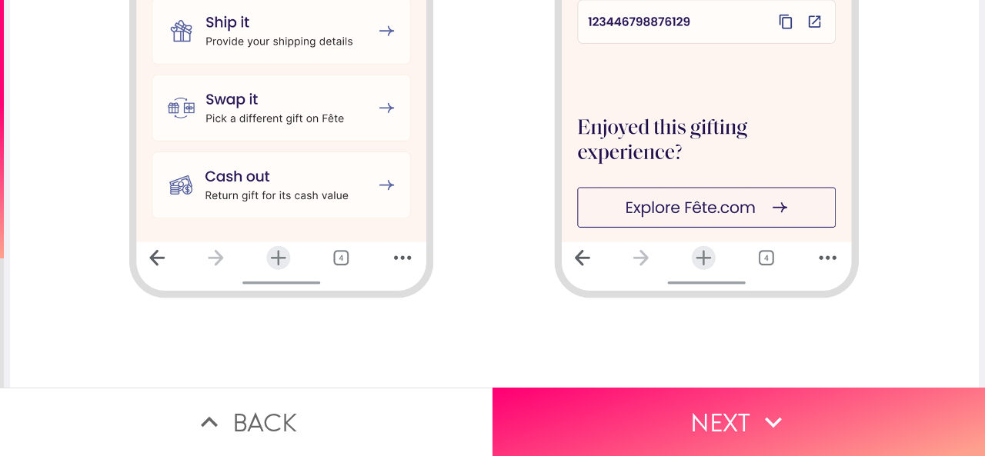
scroll to position [1560, 0]
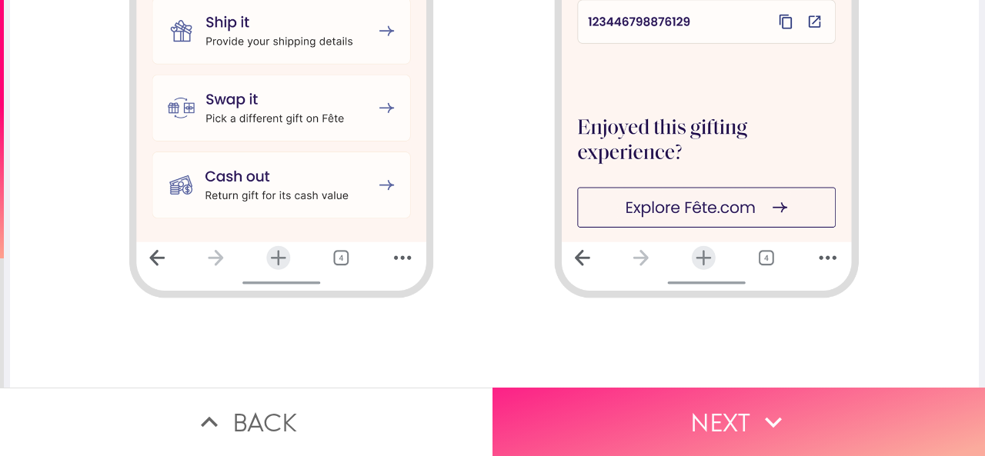
click at [777, 416] on icon "button" at bounding box center [773, 422] width 34 height 34
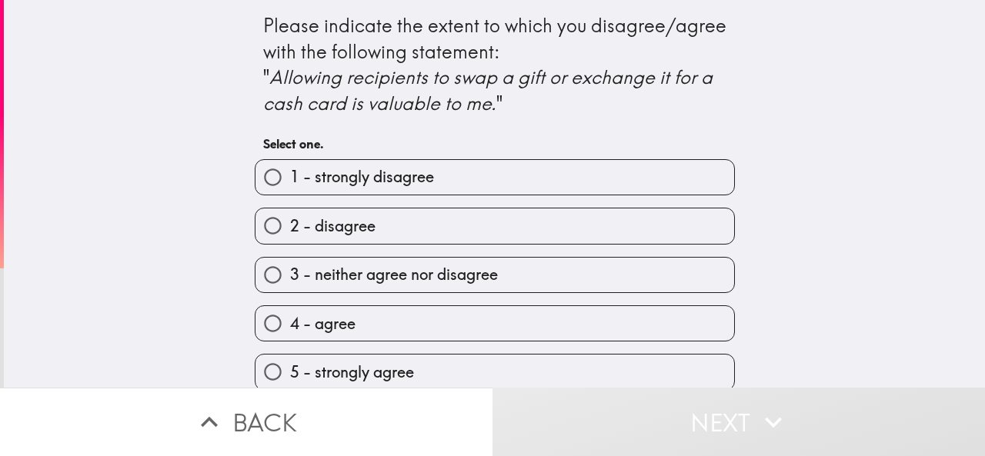
scroll to position [17, 0]
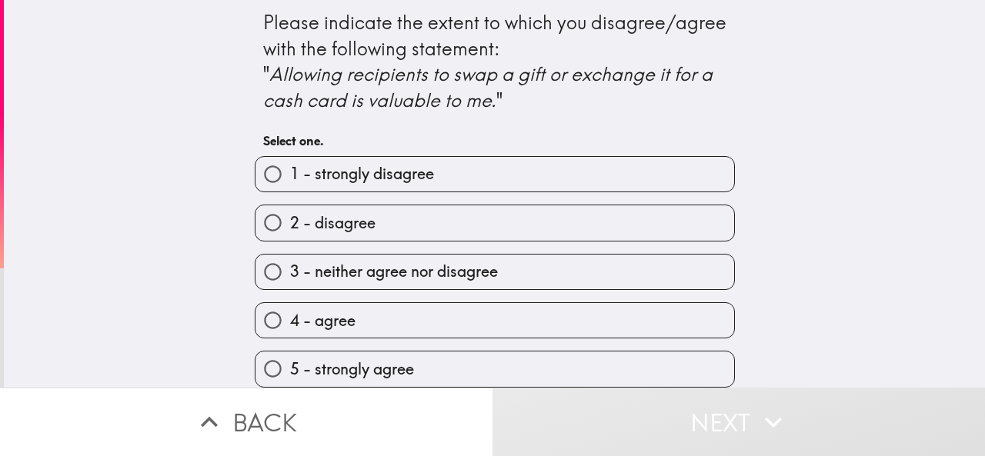
click at [354, 359] on span "5 - strongly agree" at bounding box center [352, 370] width 124 height 22
click at [290, 355] on input "5 - strongly agree" at bounding box center [272, 369] width 35 height 35
radio input "true"
click at [354, 359] on span "5 - strongly agree" at bounding box center [352, 370] width 124 height 22
click at [290, 355] on input "5 - strongly agree" at bounding box center [272, 369] width 35 height 35
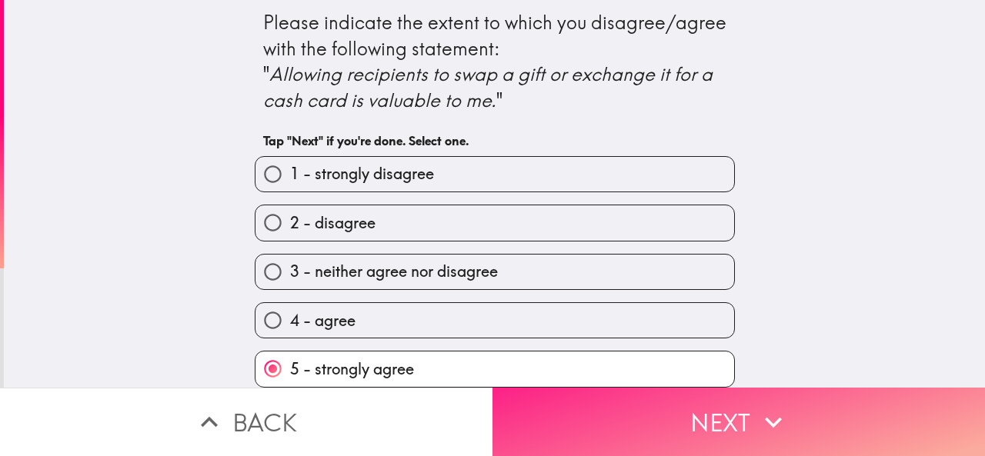
click at [672, 403] on button "Next" at bounding box center [738, 422] width 492 height 68
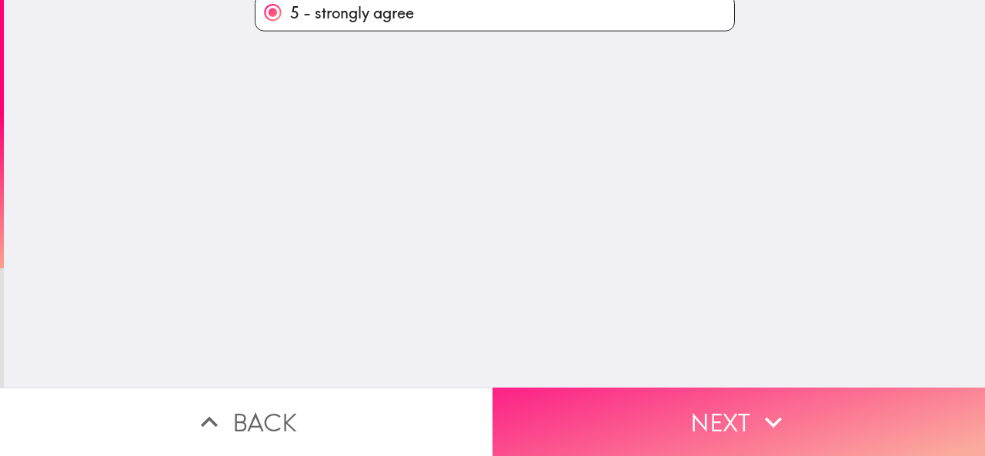
scroll to position [0, 0]
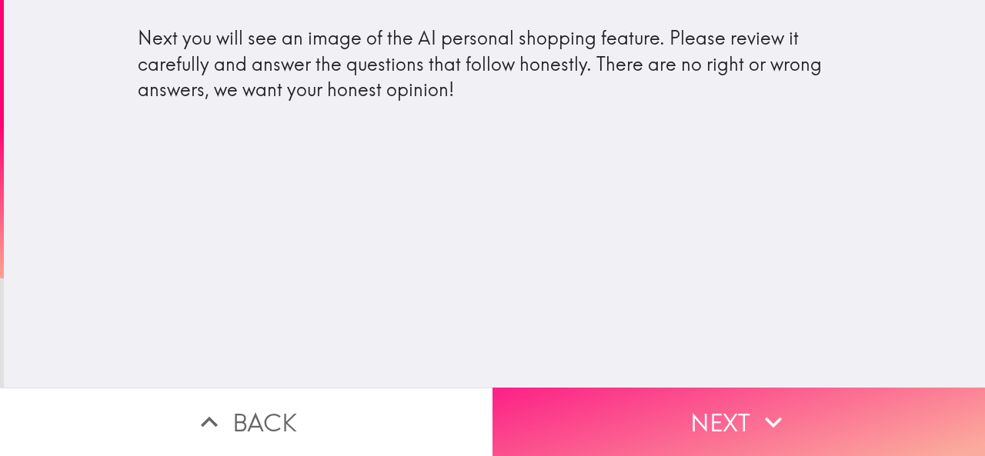
click at [765, 405] on icon "button" at bounding box center [773, 422] width 34 height 34
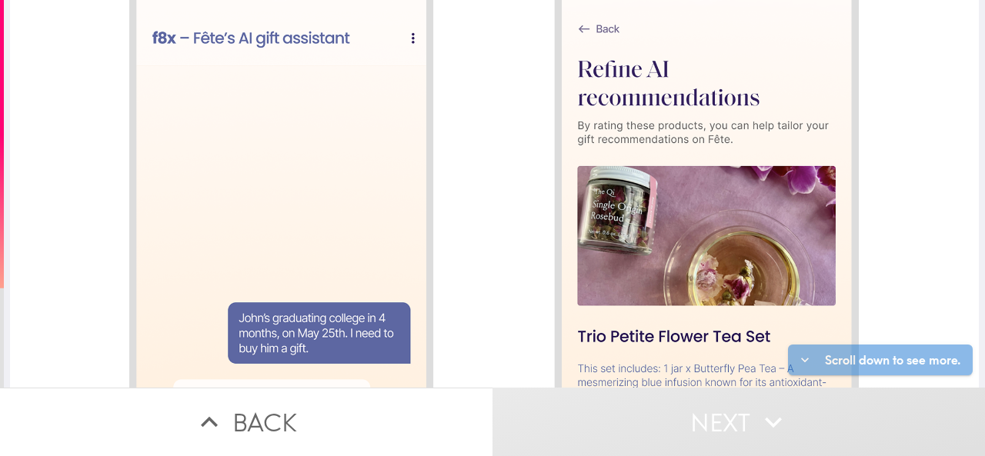
scroll to position [1560, 0]
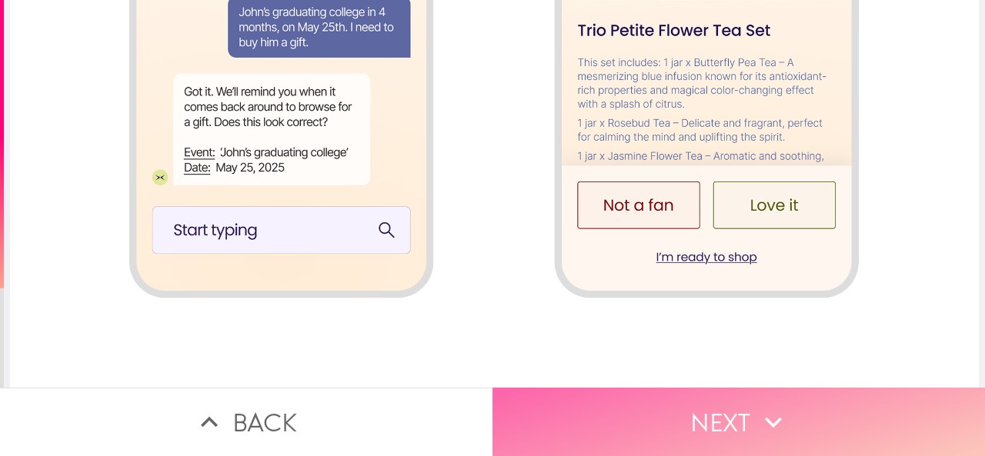
click at [786, 411] on button "Next" at bounding box center [738, 422] width 492 height 68
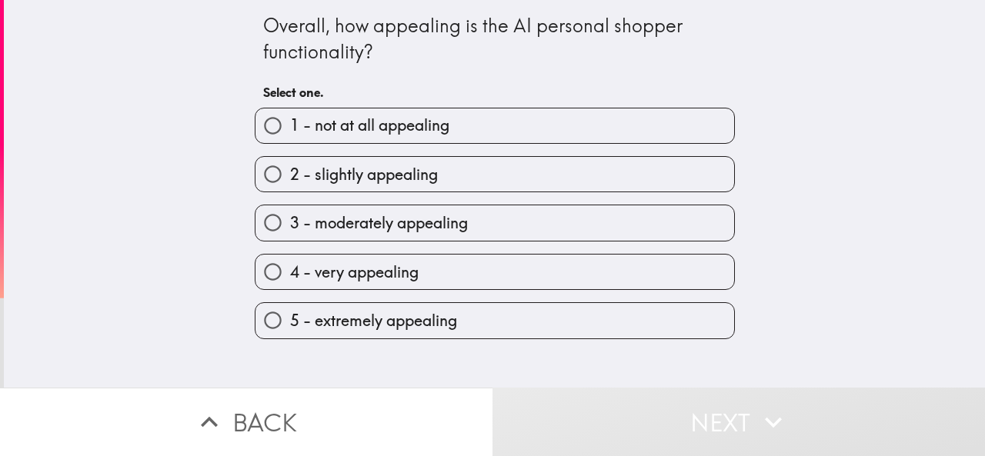
click at [427, 330] on span "5 - extremely appealing" at bounding box center [373, 321] width 167 height 22
click at [290, 330] on input "5 - extremely appealing" at bounding box center [272, 320] width 35 height 35
radio input "true"
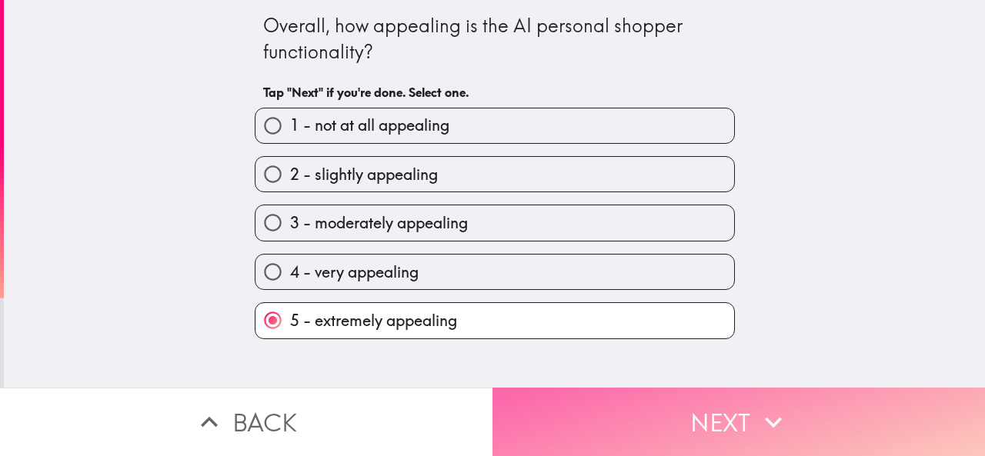
click at [717, 425] on button "Next" at bounding box center [738, 422] width 492 height 68
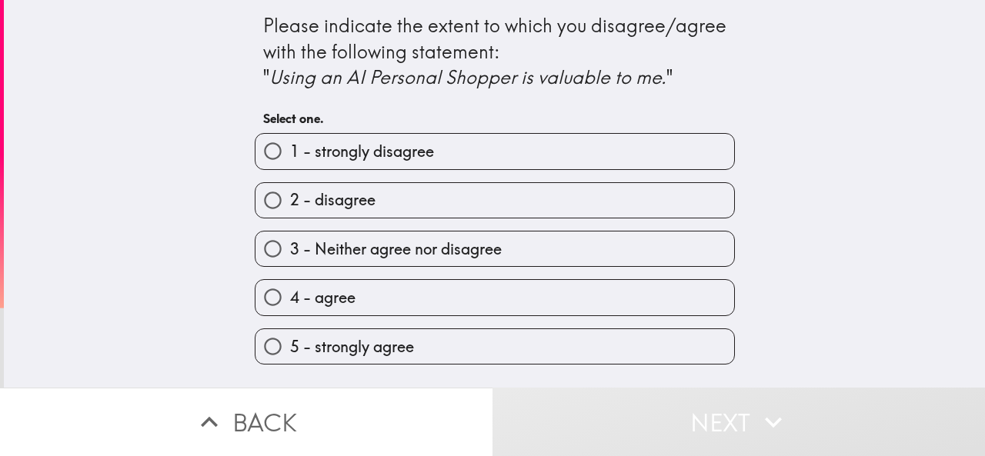
click at [367, 342] on span "5 - strongly agree" at bounding box center [352, 347] width 124 height 22
click at [290, 342] on input "5 - strongly agree" at bounding box center [272, 346] width 35 height 35
radio input "true"
click at [367, 341] on span "5 - strongly agree" at bounding box center [352, 347] width 124 height 22
click at [290, 341] on input "5 - strongly agree" at bounding box center [272, 346] width 35 height 35
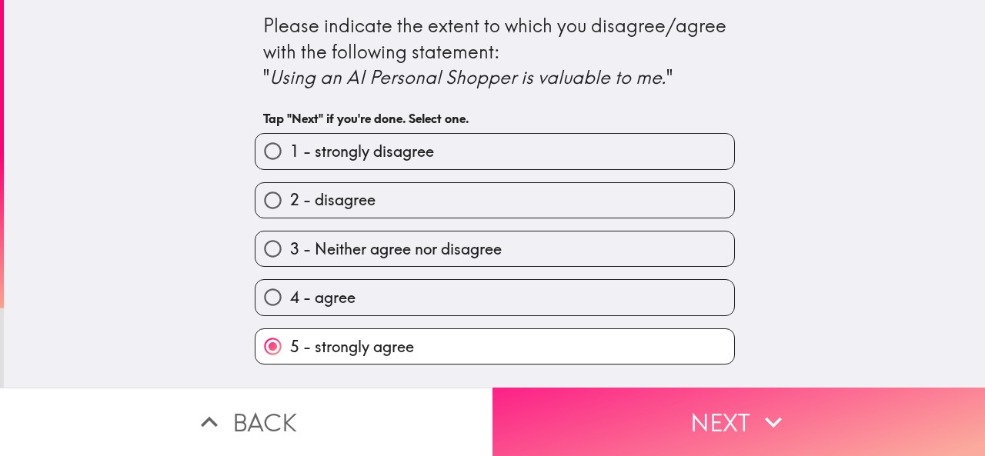
click at [708, 408] on button "Next" at bounding box center [738, 422] width 492 height 68
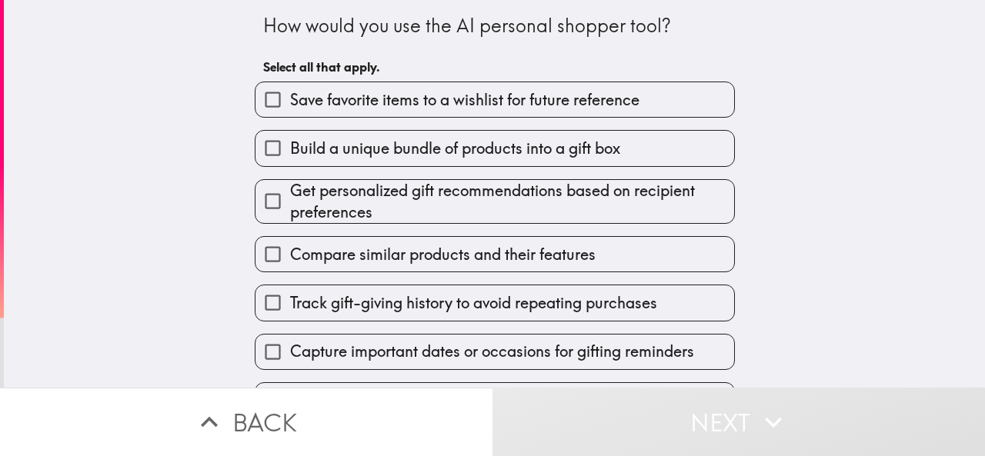
click at [360, 99] on span "Save favorite items to a wishlist for future reference" at bounding box center [464, 100] width 349 height 22
click at [290, 99] on input "Save favorite items to a wishlist for future reference" at bounding box center [272, 99] width 35 height 35
checkbox input "true"
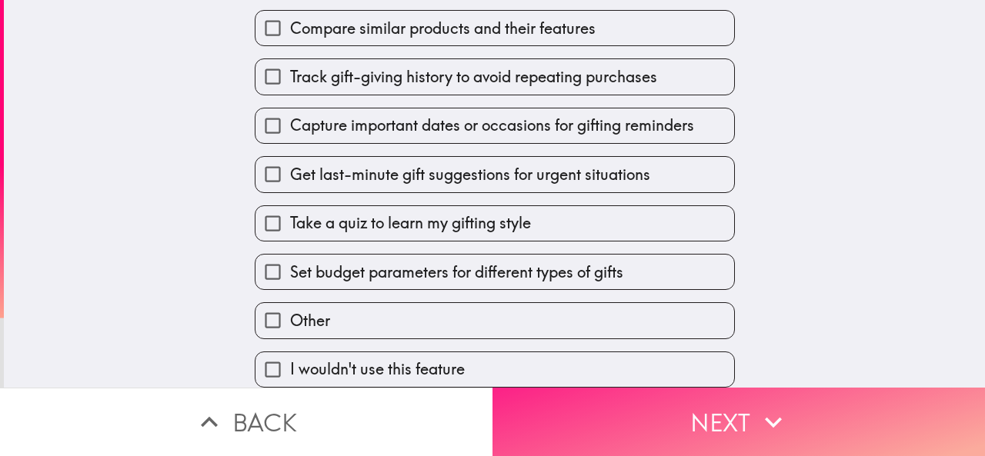
click at [688, 394] on button "Next" at bounding box center [738, 422] width 492 height 68
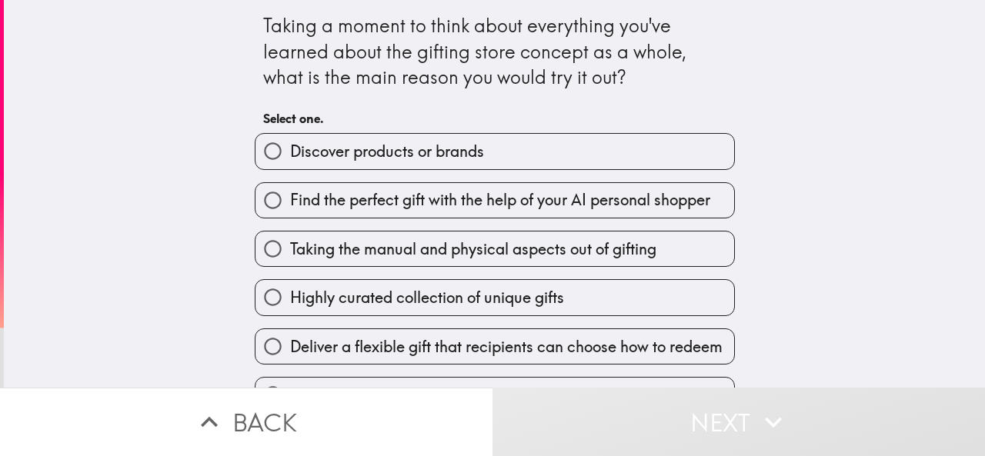
scroll to position [89, 0]
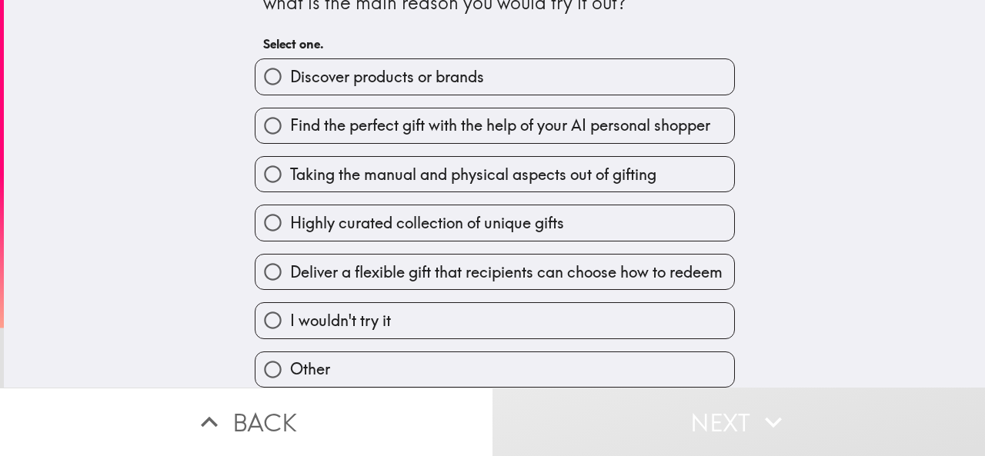
click at [343, 219] on span "Highly curated collection of unique gifts" at bounding box center [427, 223] width 274 height 22
click at [290, 219] on input "Highly curated collection of unique gifts" at bounding box center [272, 222] width 35 height 35
radio input "true"
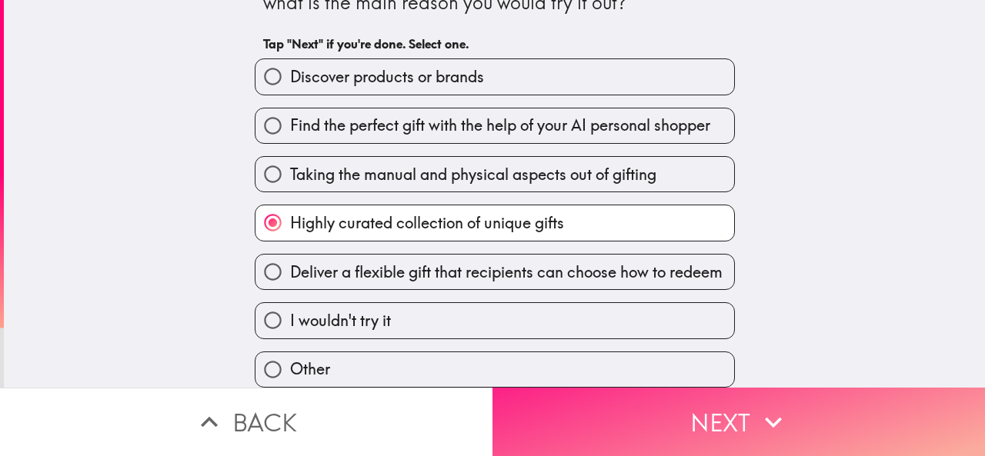
click at [725, 411] on button "Next" at bounding box center [738, 422] width 492 height 68
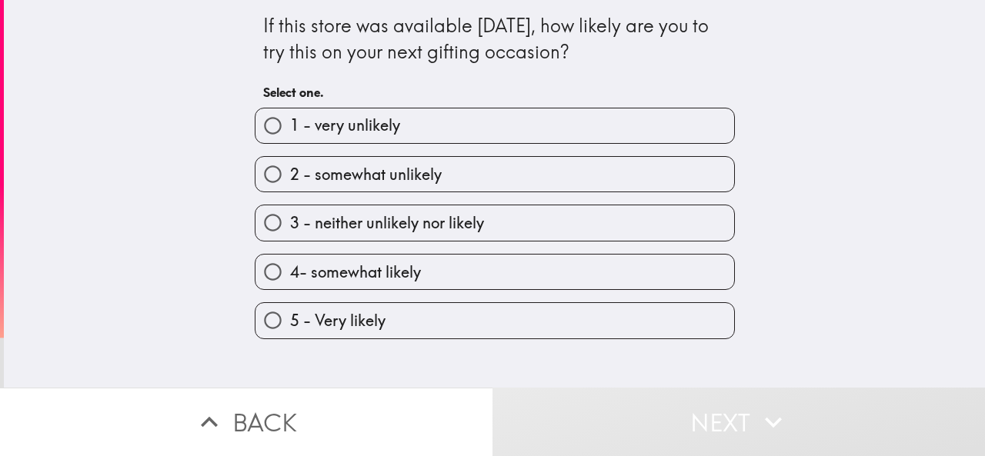
click at [321, 325] on span "5 - Very likely" at bounding box center [337, 321] width 95 height 22
click at [290, 325] on input "5 - Very likely" at bounding box center [272, 320] width 35 height 35
radio input "true"
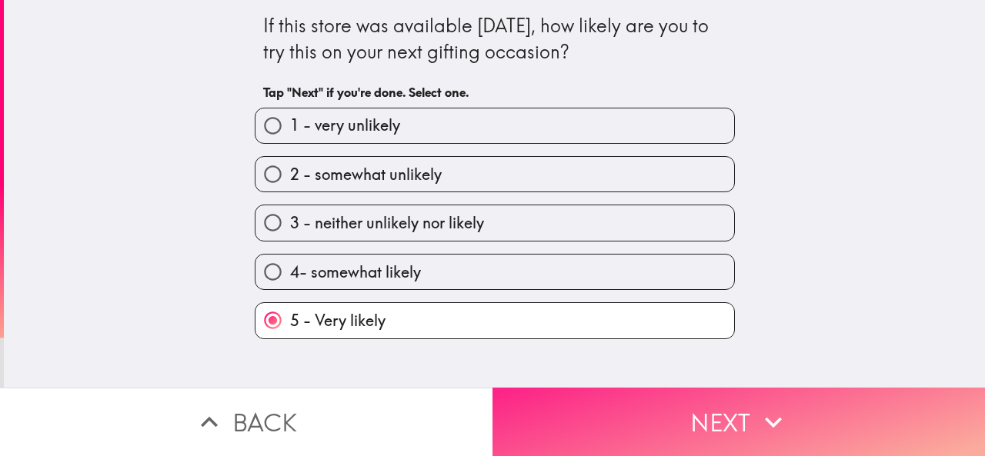
click at [711, 407] on button "Next" at bounding box center [738, 422] width 492 height 68
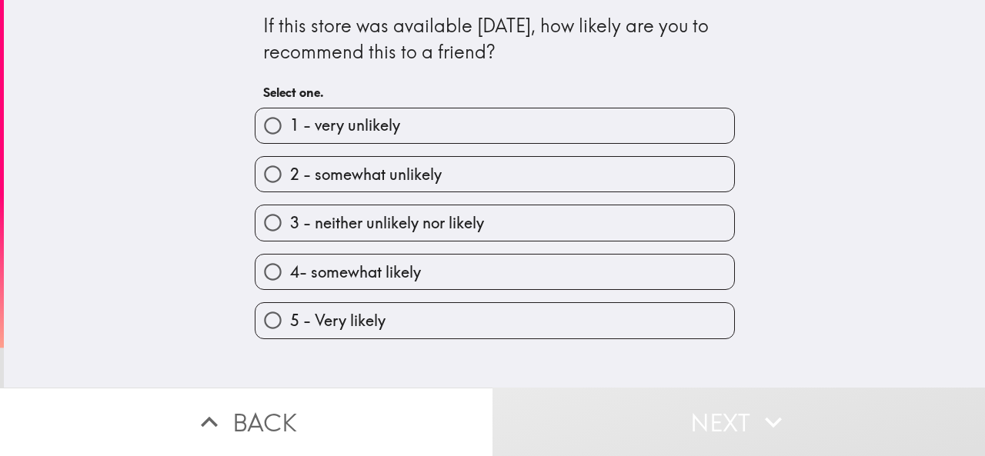
click at [386, 320] on label "5 - Very likely" at bounding box center [494, 320] width 479 height 35
click at [290, 320] on input "5 - Very likely" at bounding box center [272, 320] width 35 height 35
radio input "true"
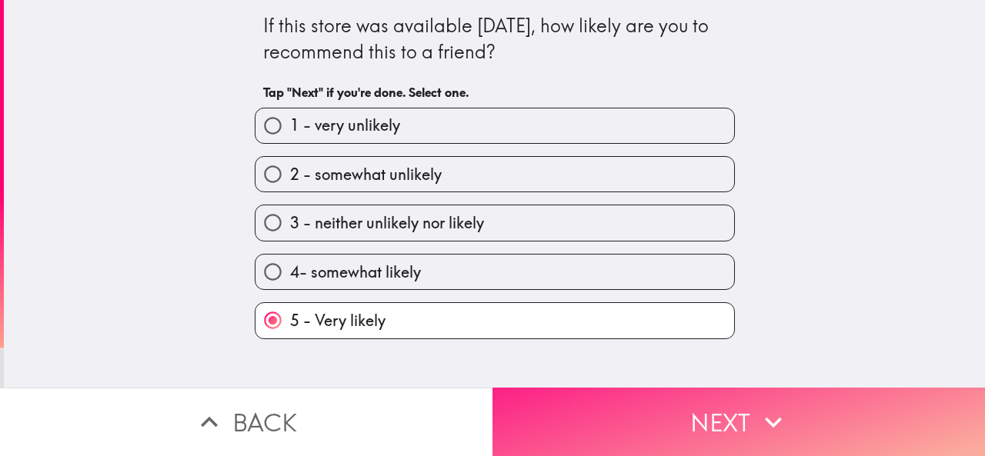
click at [699, 409] on button "Next" at bounding box center [738, 422] width 492 height 68
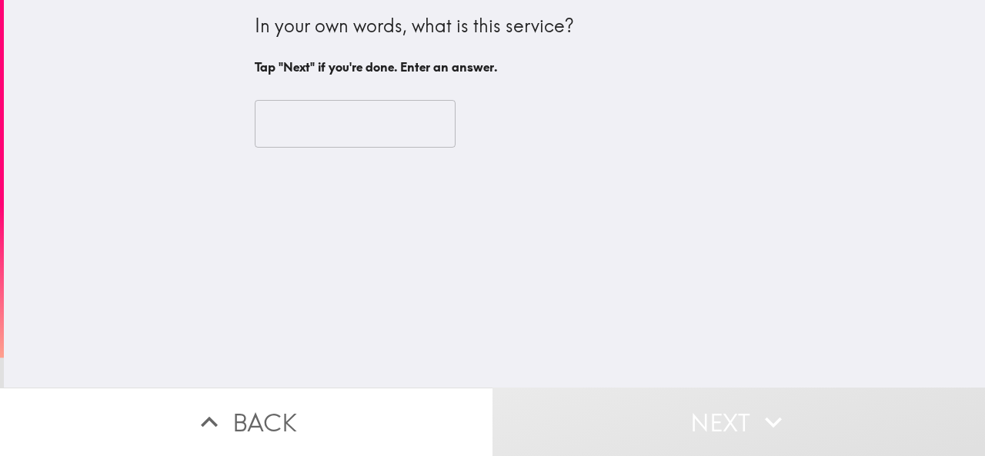
click at [344, 125] on input "text" at bounding box center [355, 124] width 201 height 48
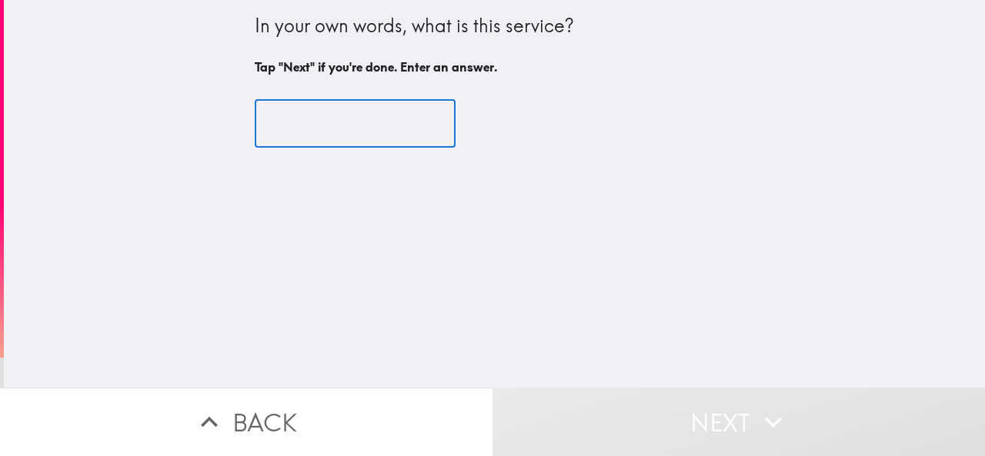
click at [344, 125] on input "text" at bounding box center [355, 124] width 201 height 48
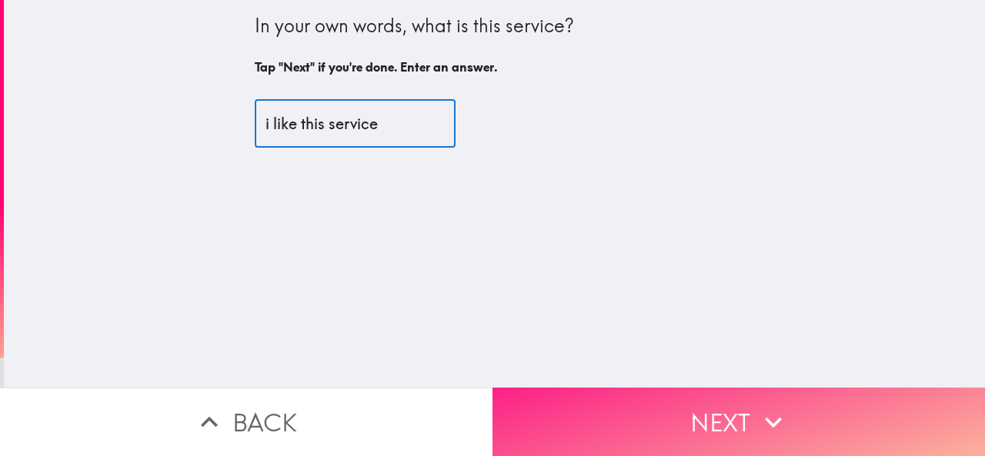
type input "i like this service"
click at [789, 405] on button "Next" at bounding box center [738, 422] width 492 height 68
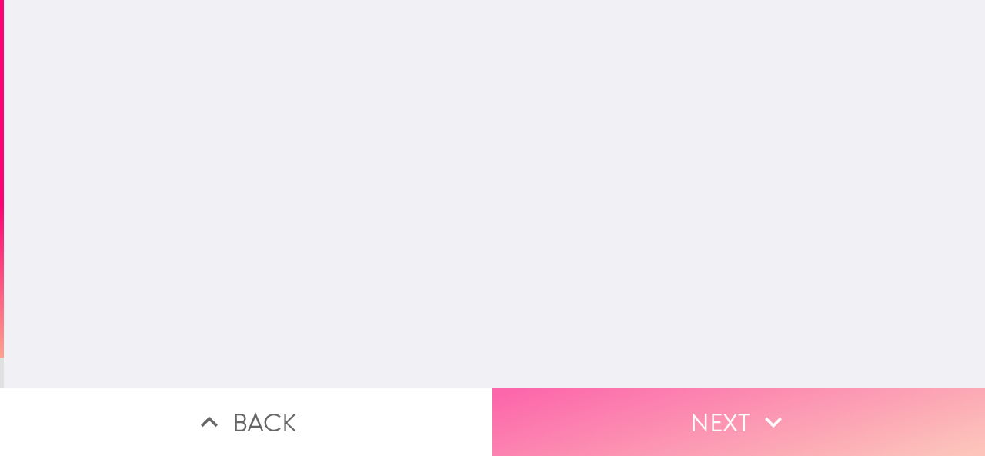
click at [789, 405] on button "Next" at bounding box center [738, 422] width 492 height 68
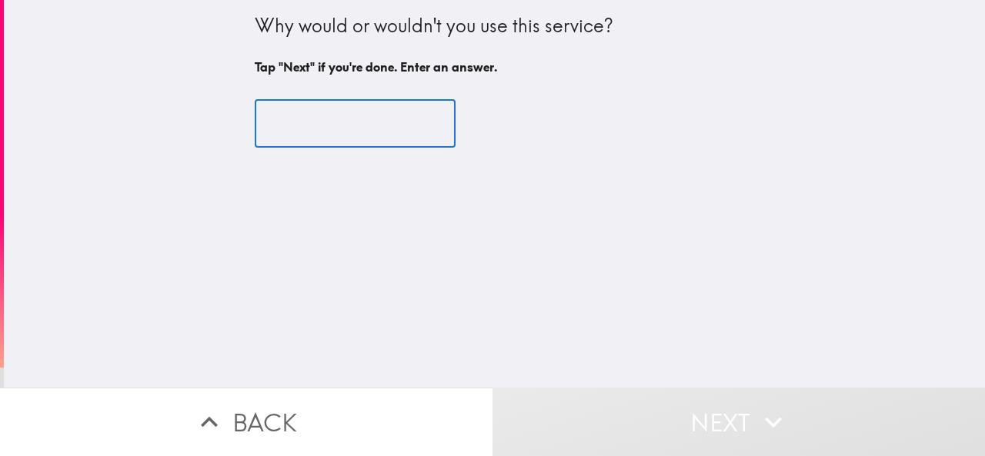
click at [362, 121] on input "text" at bounding box center [355, 124] width 201 height 48
click at [357, 127] on input "text" at bounding box center [355, 124] width 201 height 48
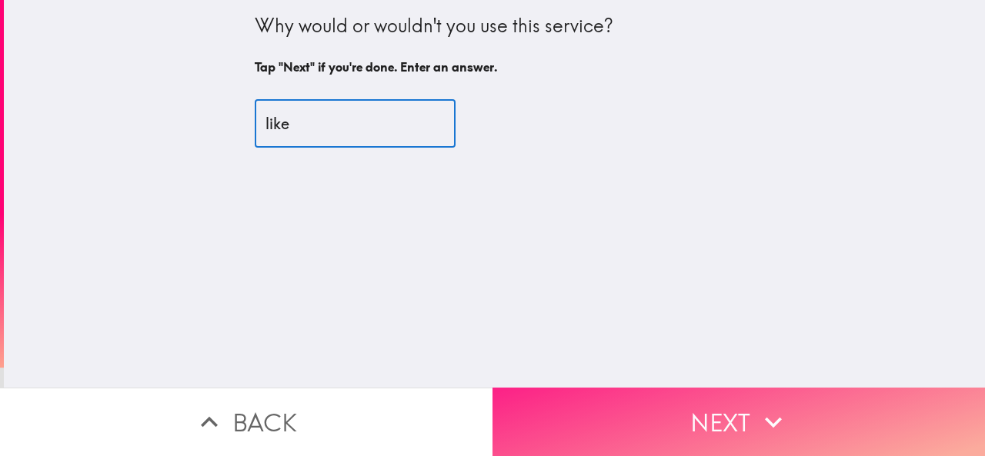
type input "like"
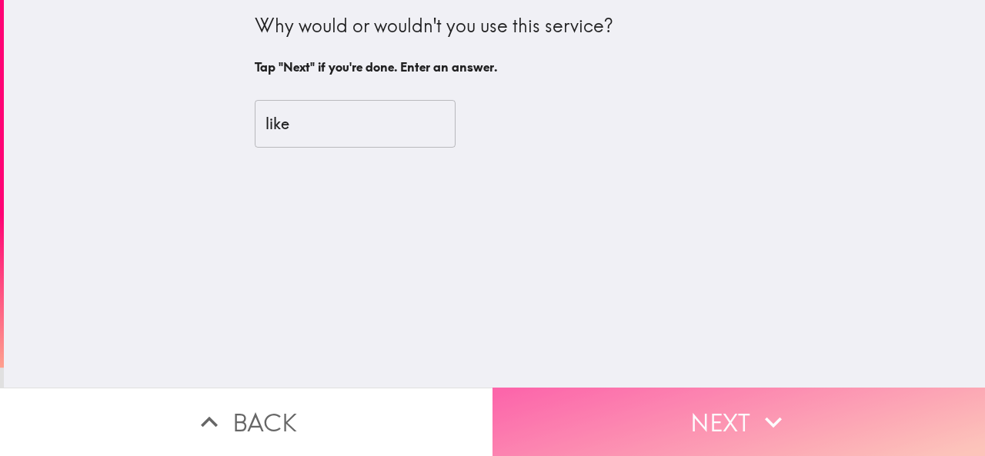
click at [722, 398] on button "Next" at bounding box center [738, 422] width 492 height 68
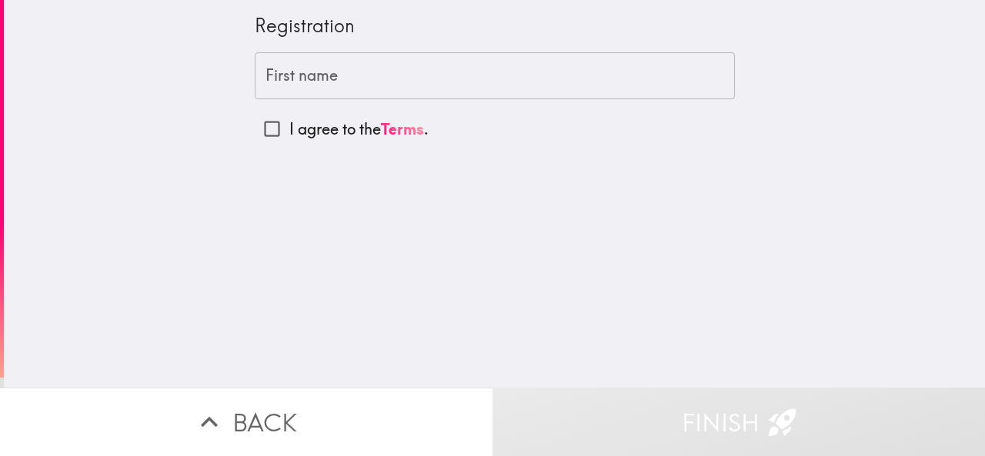
click at [919, 62] on div "Registration First name First name I agree to the Terms ." at bounding box center [494, 194] width 981 height 388
click at [299, 62] on div "First name First name" at bounding box center [495, 76] width 480 height 48
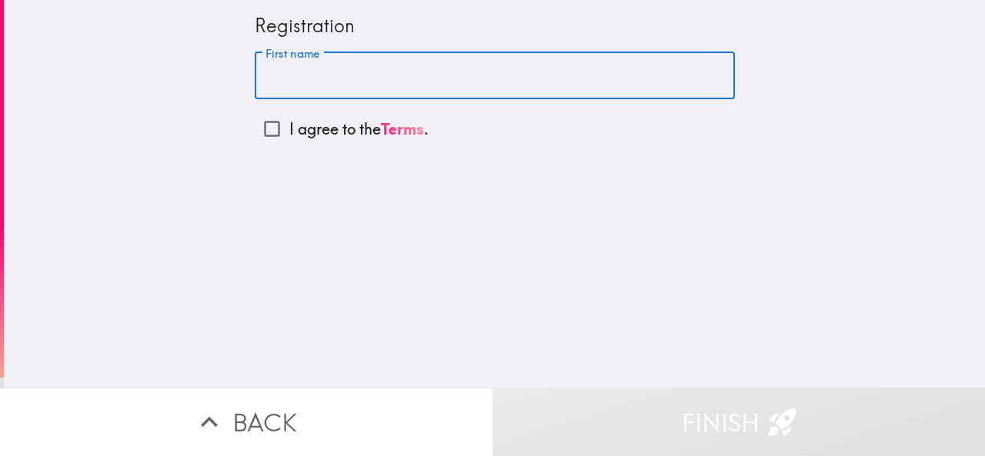
paste input "[PERSON_NAME]"
click at [295, 83] on input "First name" at bounding box center [495, 76] width 480 height 48
type input "[PERSON_NAME]"
click at [256, 128] on input "I agree to the Terms ." at bounding box center [272, 129] width 35 height 35
checkbox input "true"
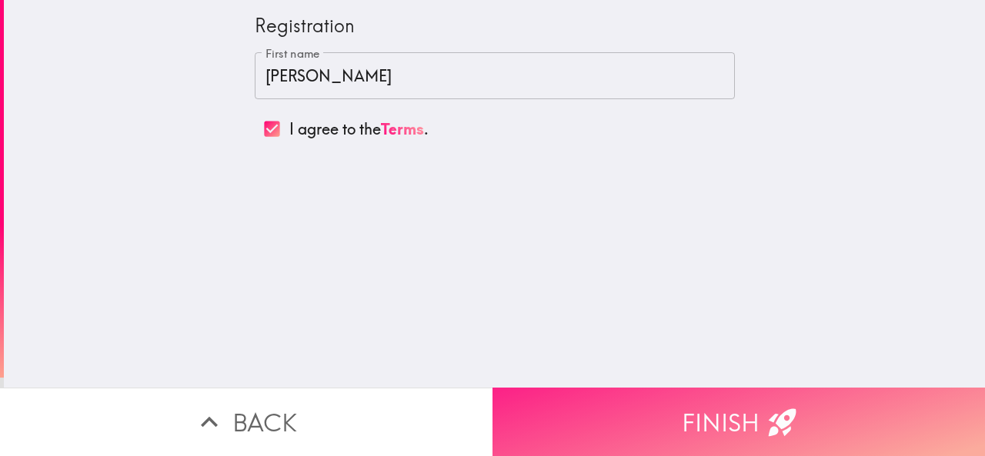
click at [618, 388] on button "Finish" at bounding box center [738, 422] width 492 height 68
